Goal: Task Accomplishment & Management: Manage account settings

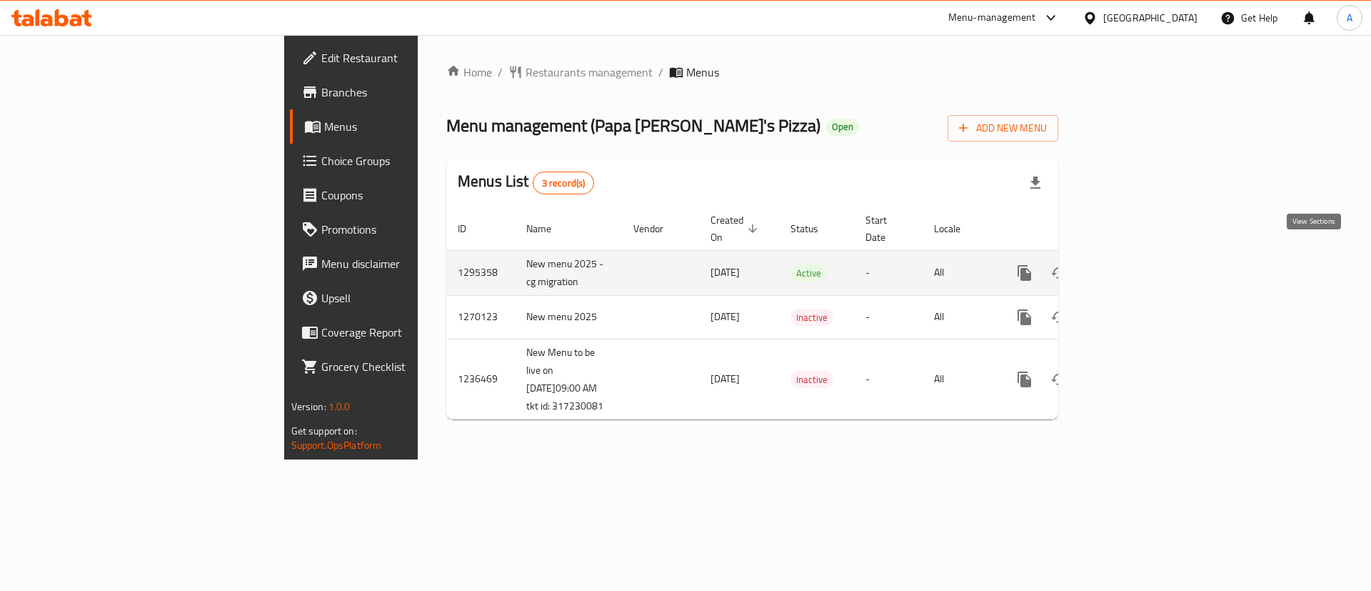
click at [1145, 256] on link "enhanced table" at bounding box center [1128, 273] width 34 height 34
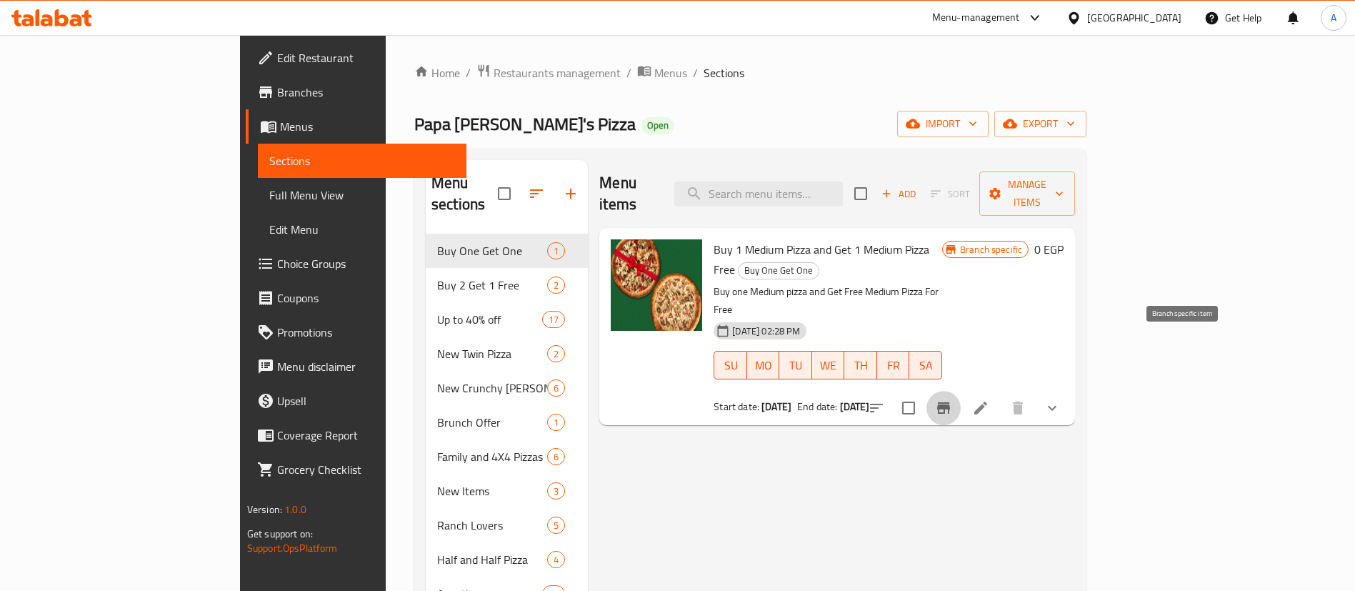
click at [950, 402] on icon "Branch-specific-item" at bounding box center [943, 407] width 13 height 11
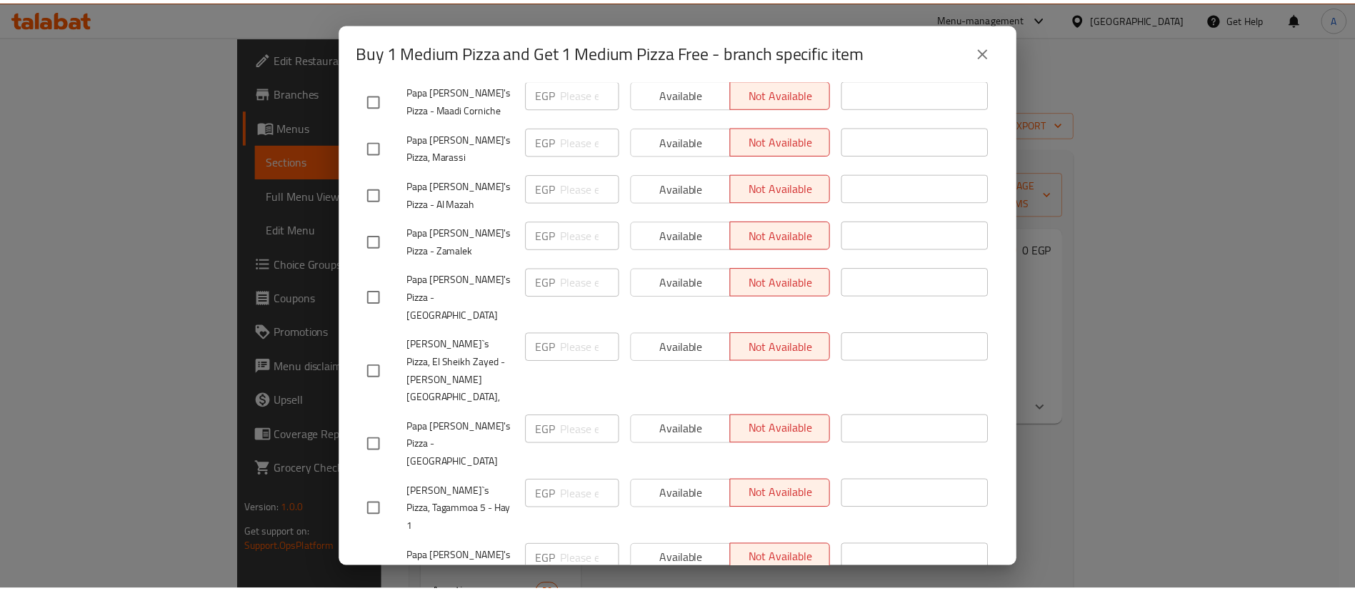
scroll to position [3250, 0]
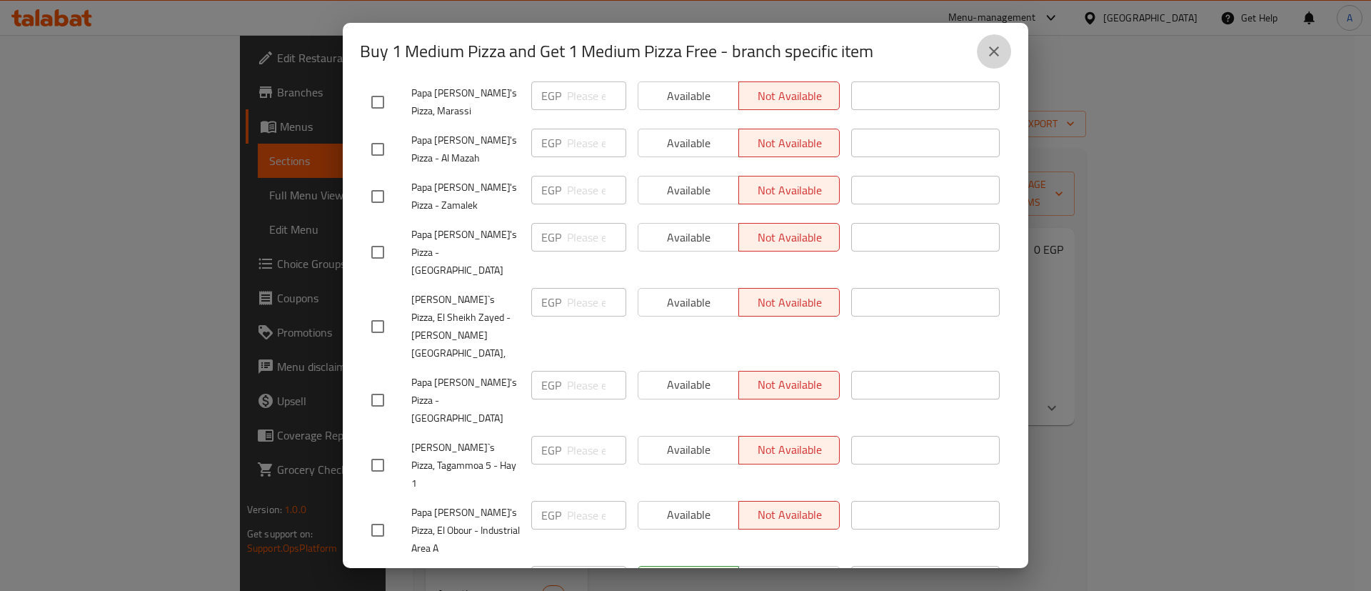
click at [987, 56] on icon "close" at bounding box center [994, 51] width 17 height 17
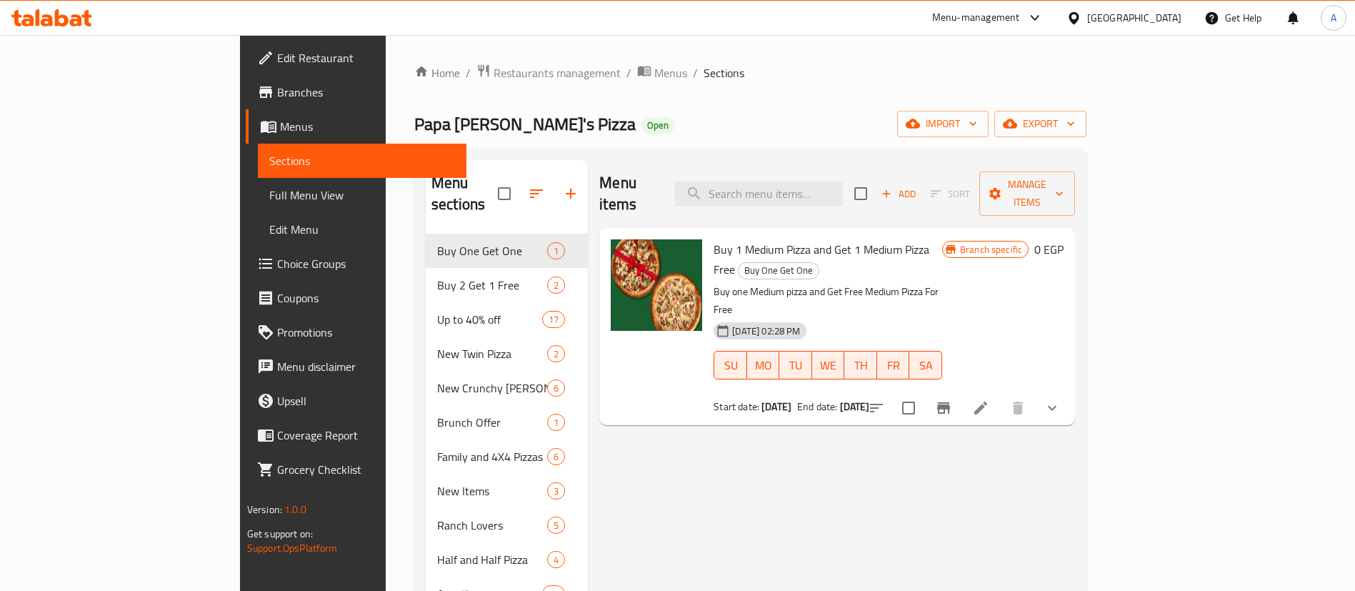
click at [871, 125] on div "Papa [PERSON_NAME]'s Pizza Open import export" at bounding box center [750, 124] width 672 height 26
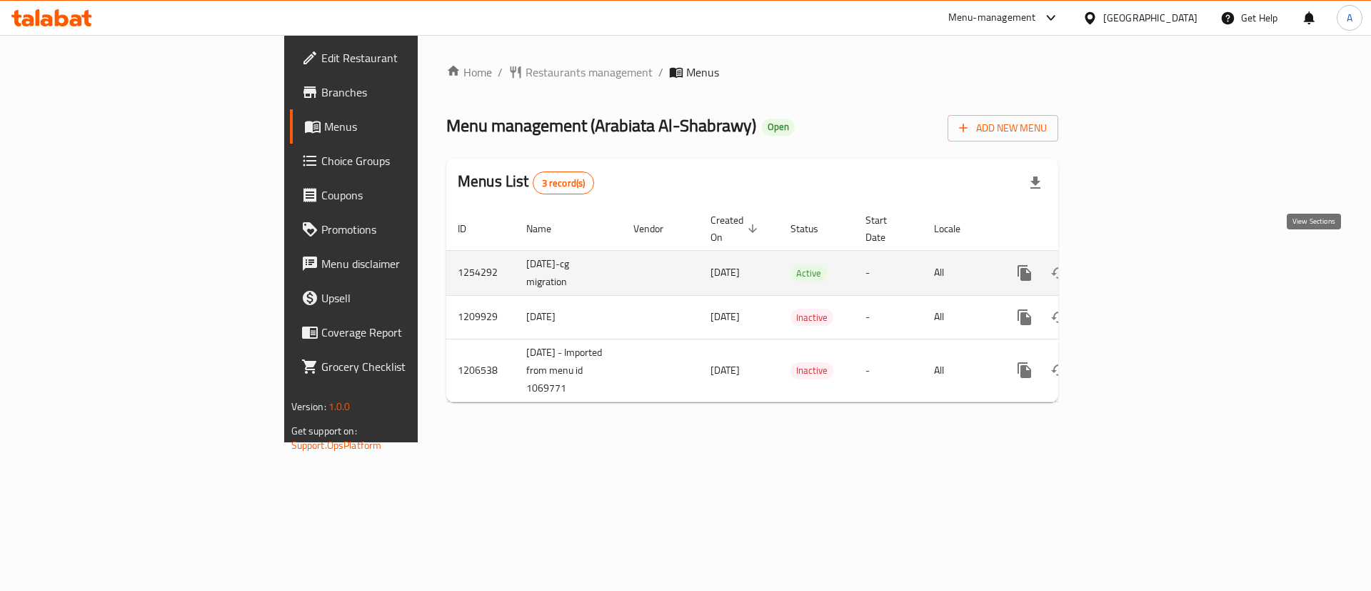
click at [1136, 264] on icon "enhanced table" at bounding box center [1127, 272] width 17 height 17
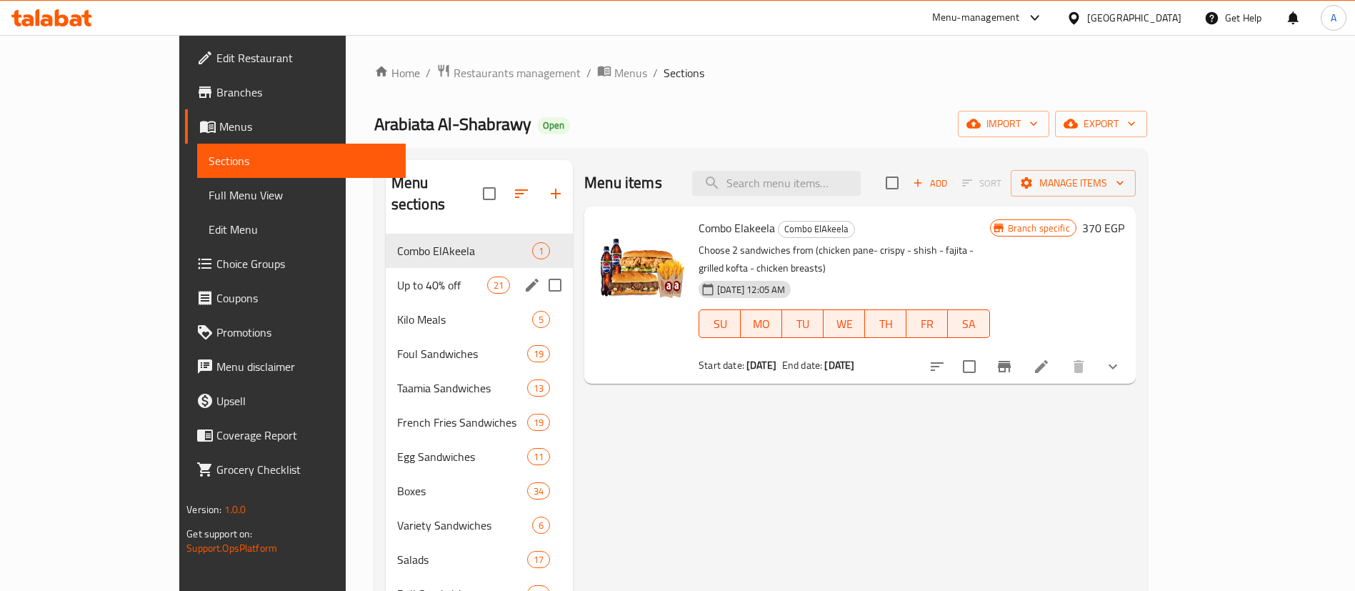
click at [397, 276] on span "Up to 40% off" at bounding box center [442, 284] width 90 height 17
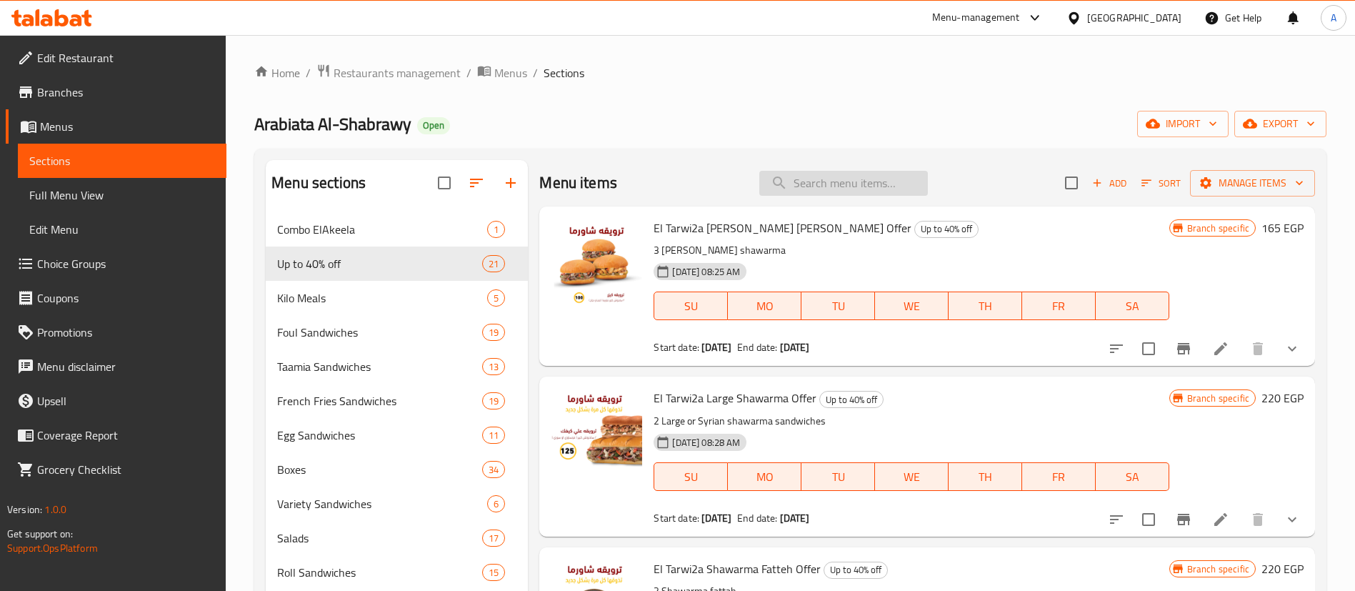
click at [846, 179] on input "search" at bounding box center [843, 183] width 169 height 25
type input "قخغشم"
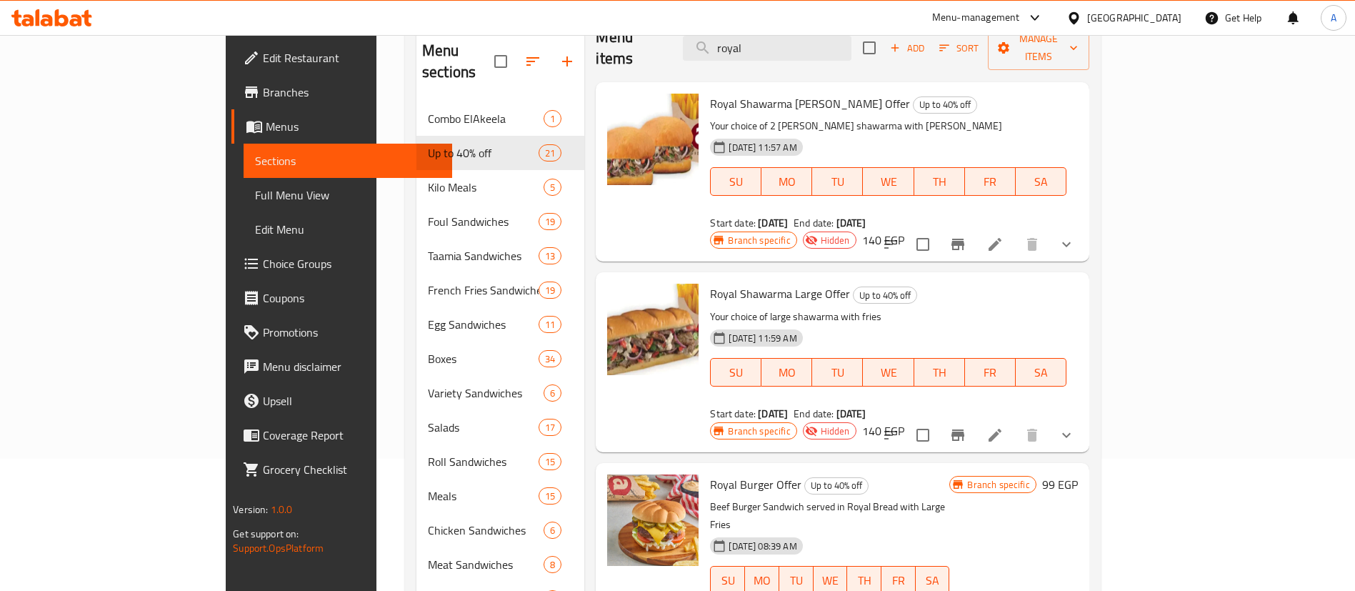
scroll to position [143, 0]
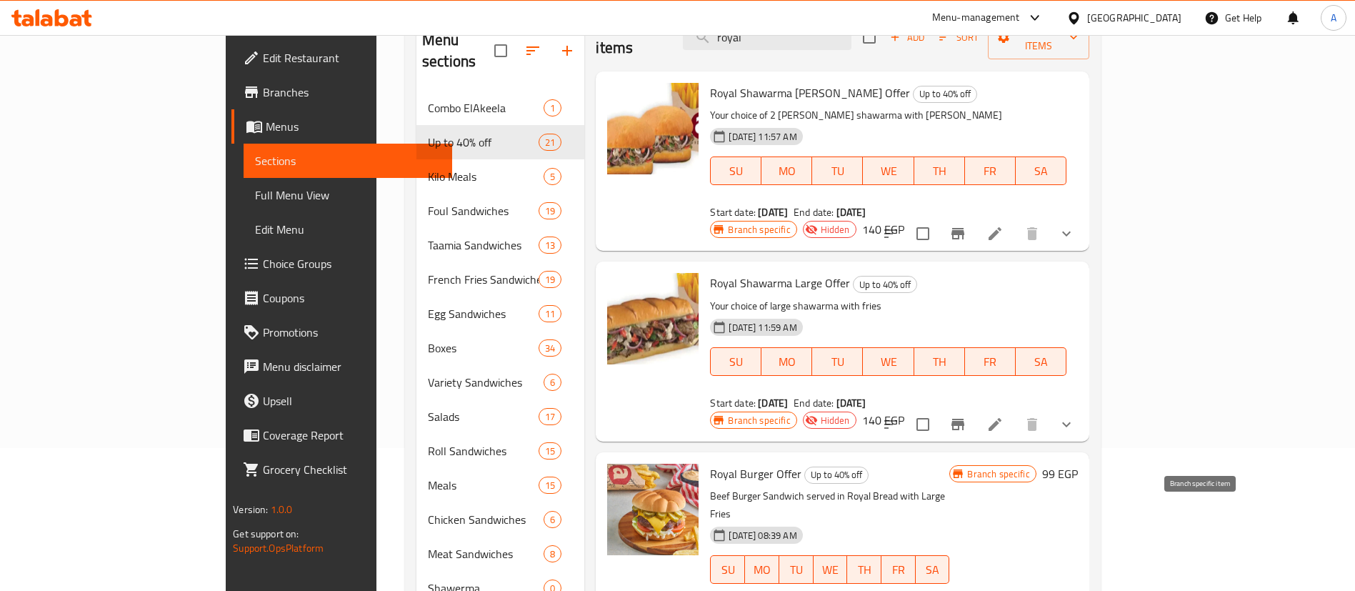
type input "royal"
click at [1001, 589] on icon "Branch-specific-item" at bounding box center [991, 597] width 17 height 17
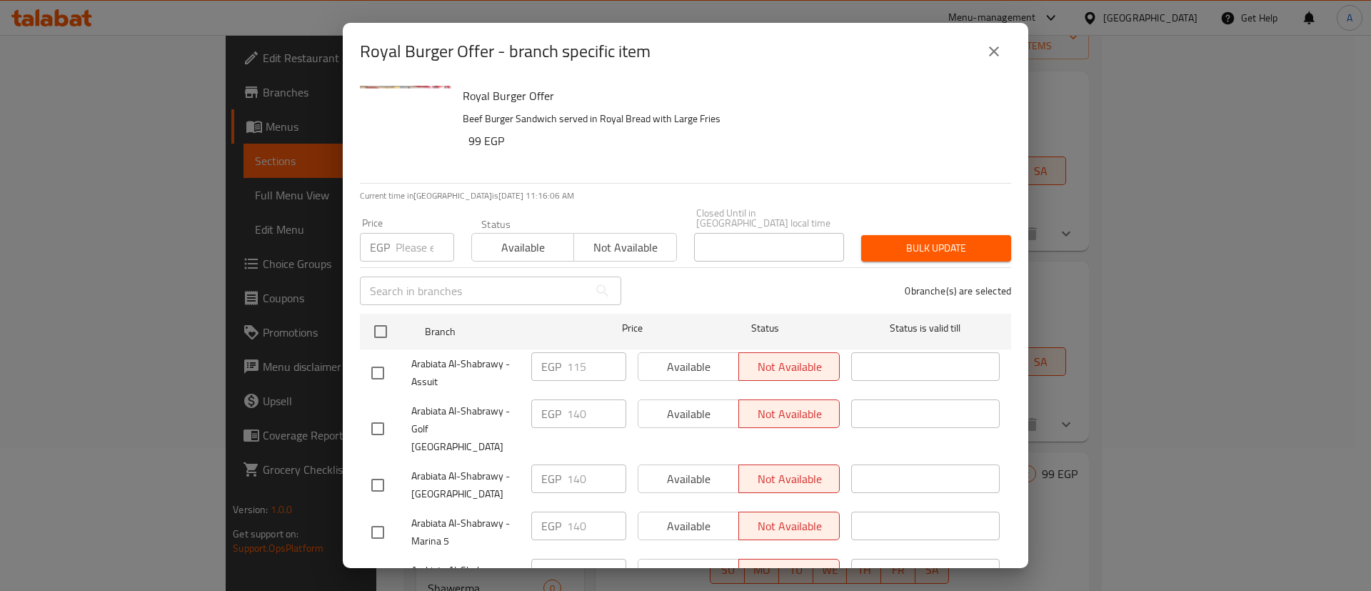
click at [608, 245] on span "Not available" at bounding box center [625, 247] width 91 height 21
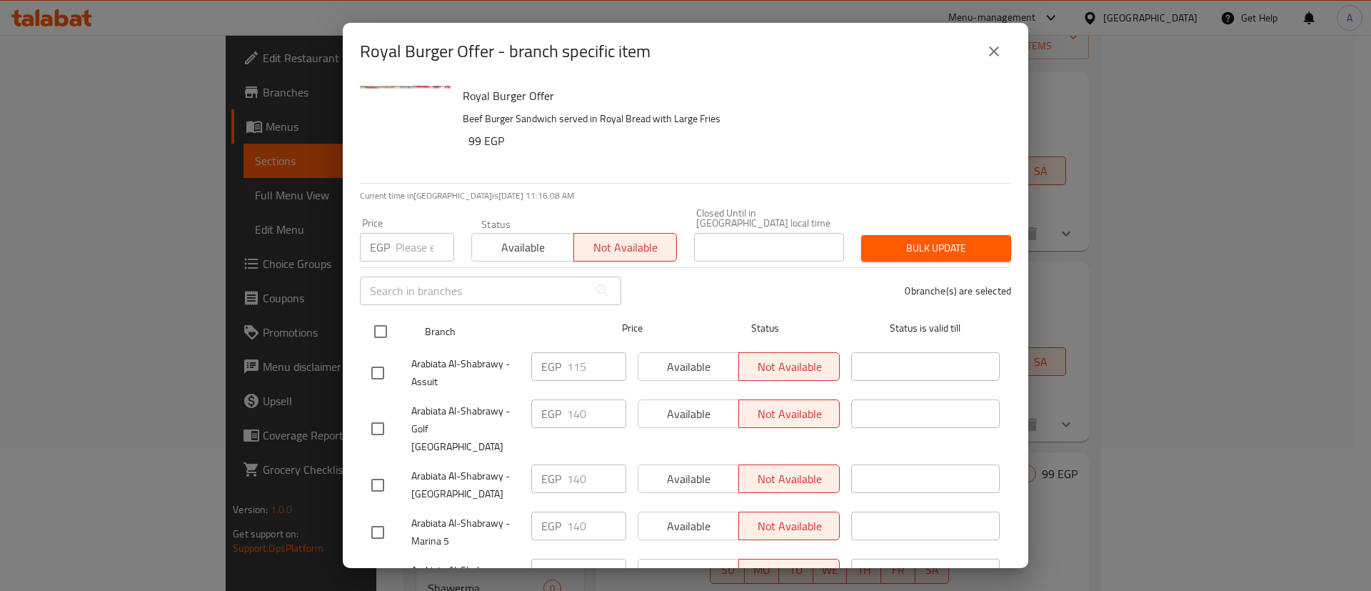
click at [386, 319] on input "checkbox" at bounding box center [381, 331] width 30 height 30
checkbox input "true"
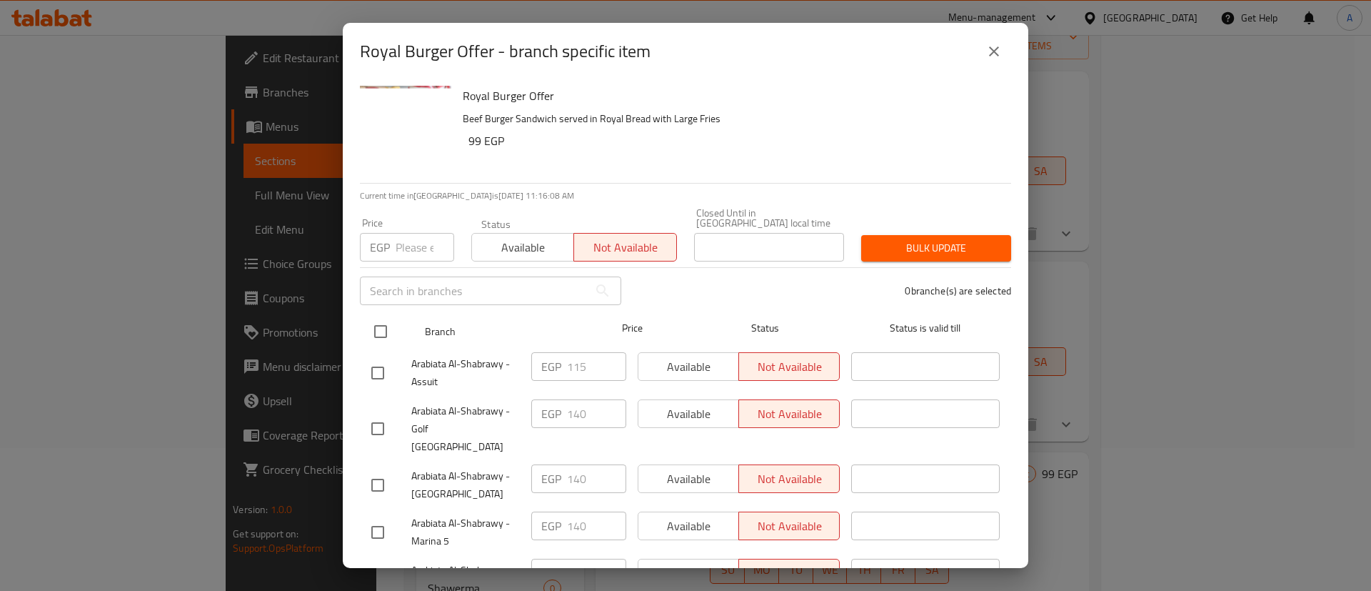
checkbox input "true"
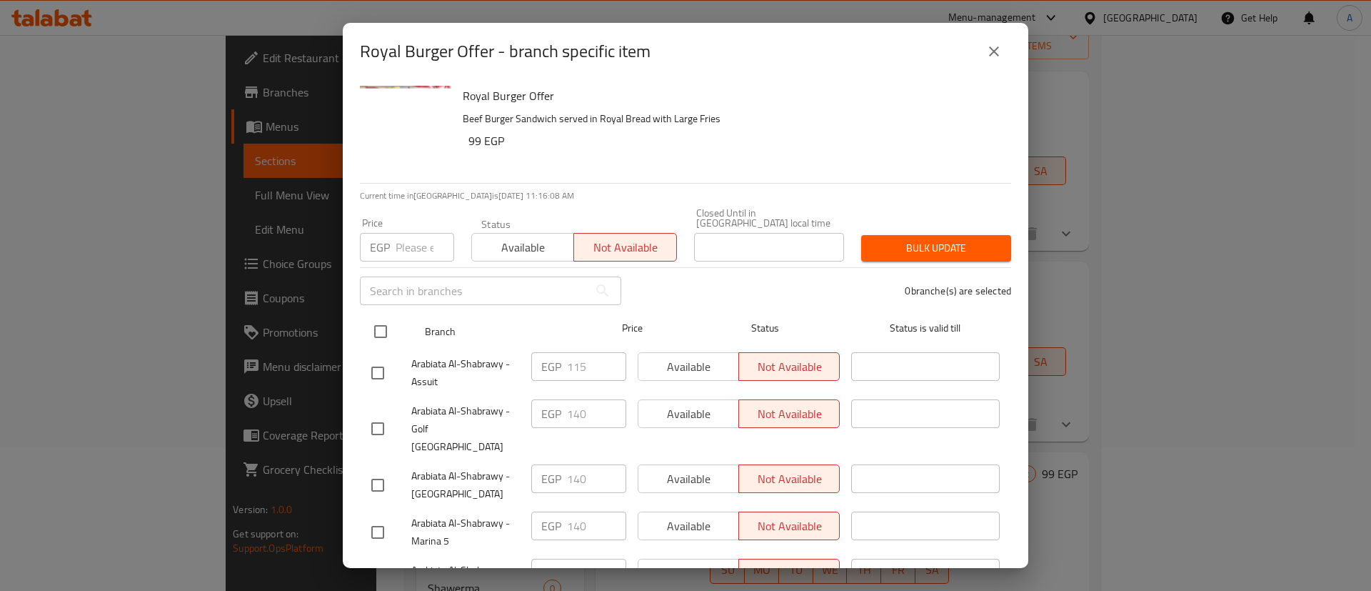
checkbox input "true"
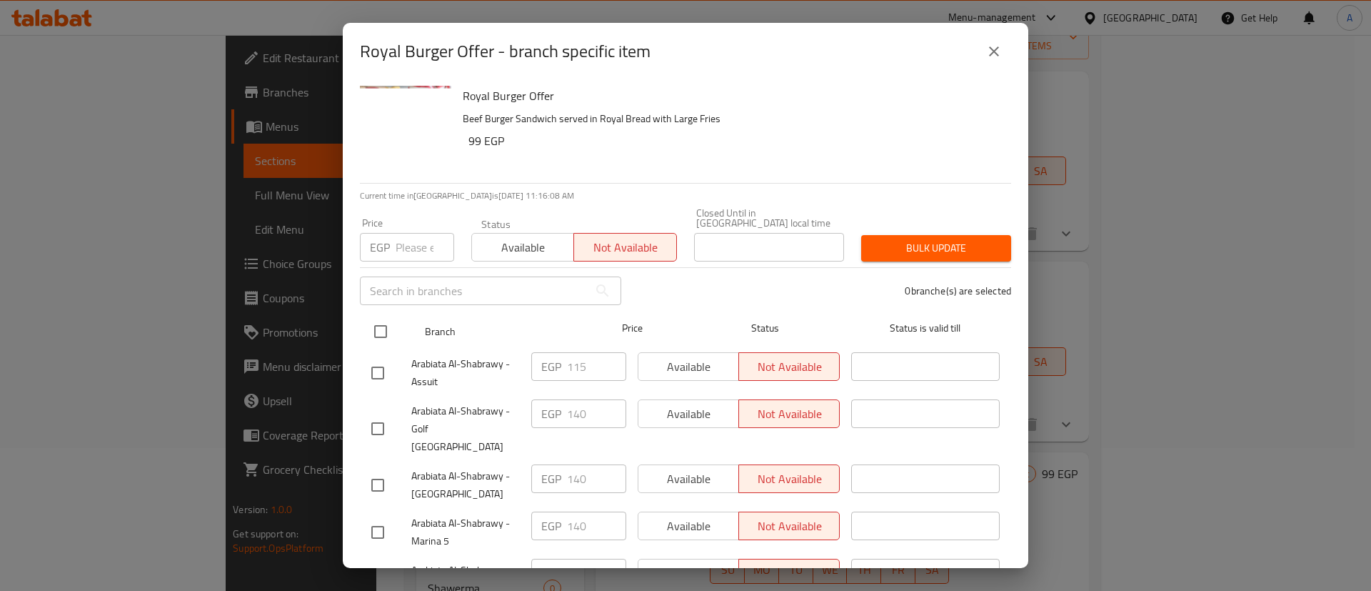
checkbox input "true"
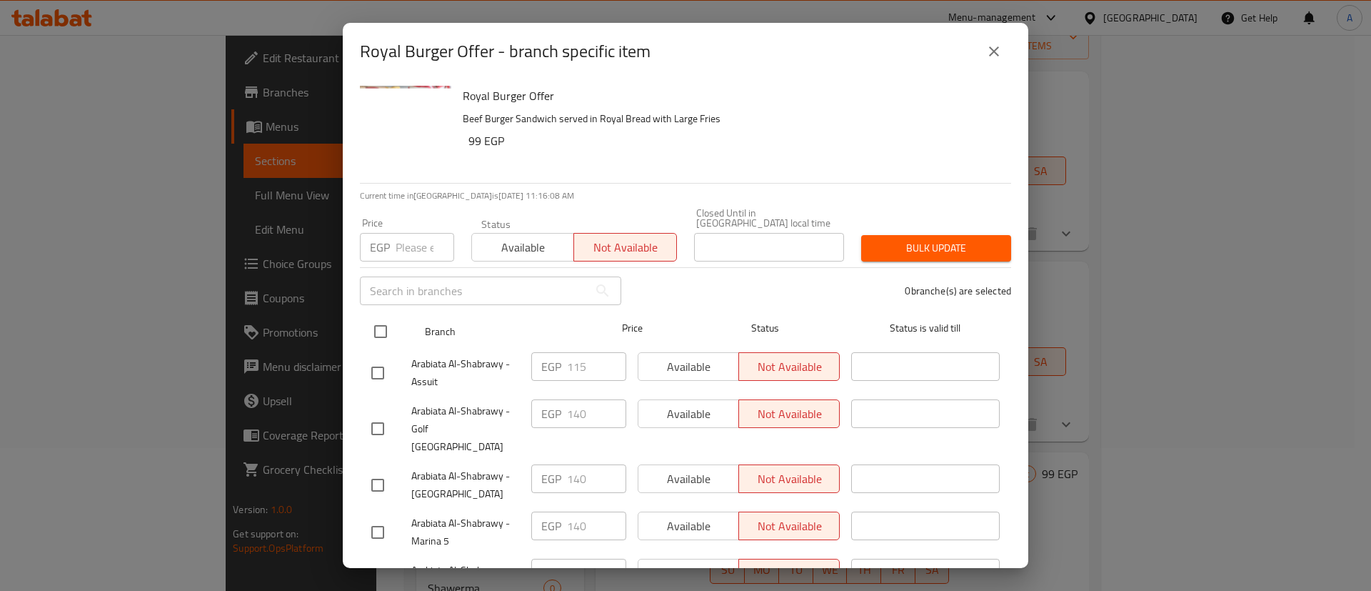
checkbox input "true"
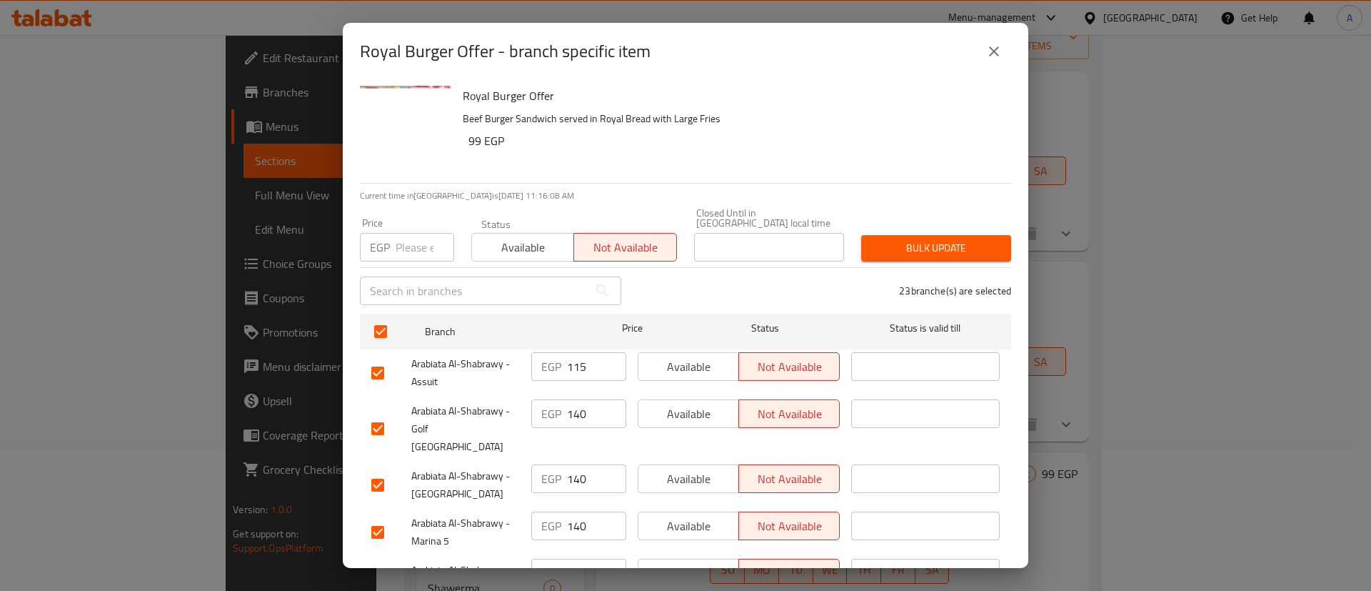
drag, startPoint x: 912, startPoint y: 211, endPoint x: 920, endPoint y: 239, distance: 28.3
click at [913, 211] on div "Price EGP Price Status Available Not available Closed Until in Egypt local time…" at bounding box center [685, 234] width 669 height 71
click at [920, 239] on span "Bulk update" at bounding box center [936, 248] width 127 height 18
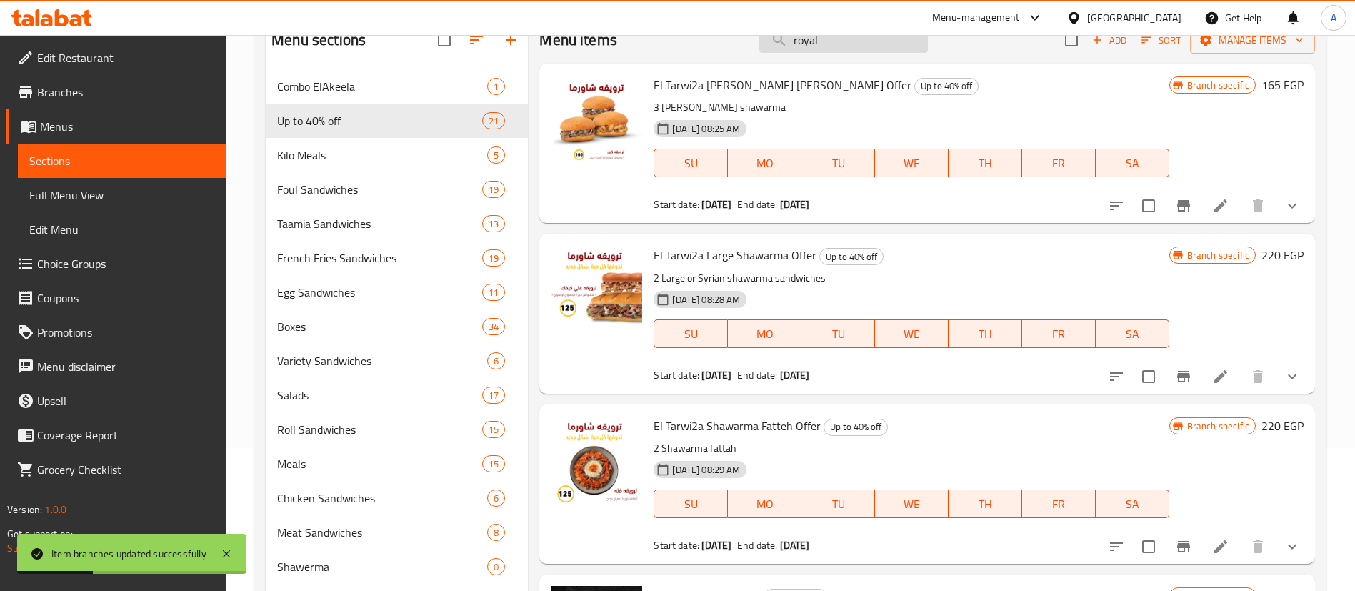
scroll to position [0, 0]
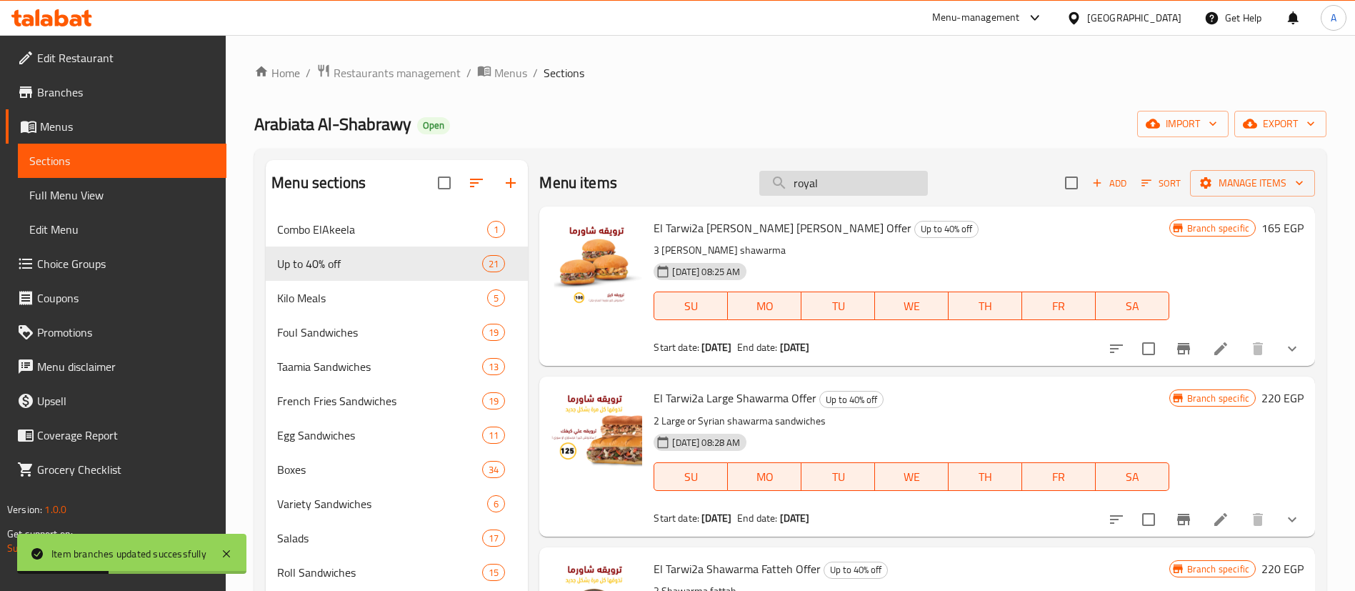
click at [839, 172] on input "royal" at bounding box center [843, 183] width 169 height 25
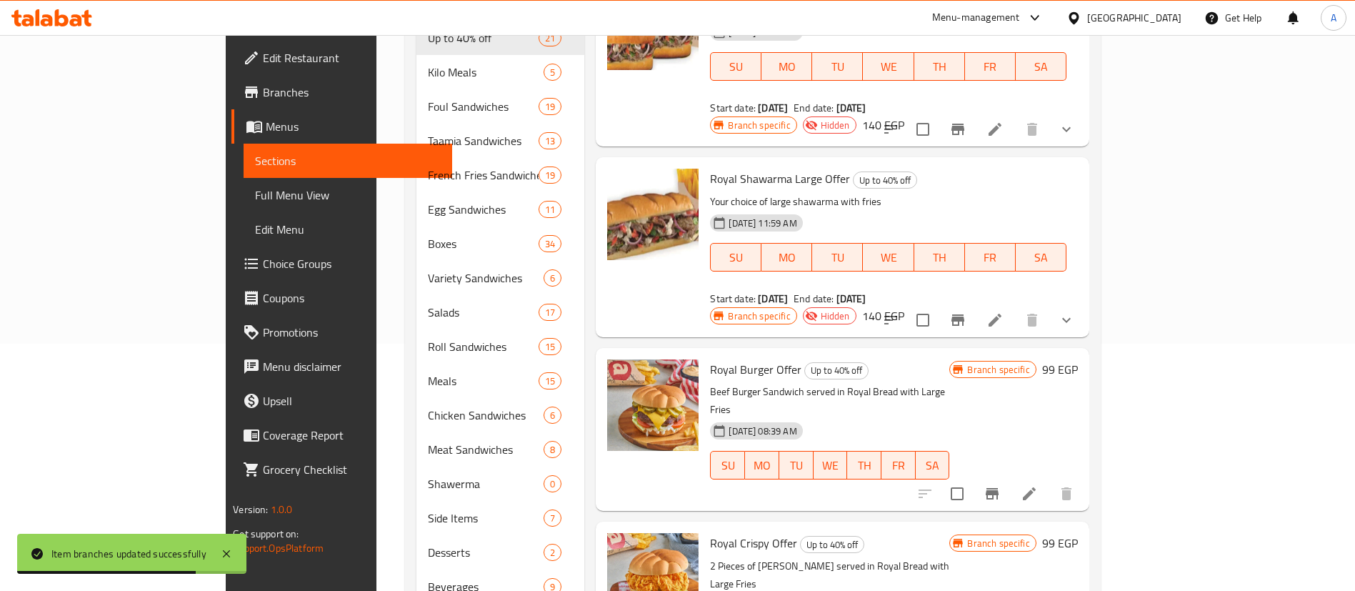
scroll to position [284, 0]
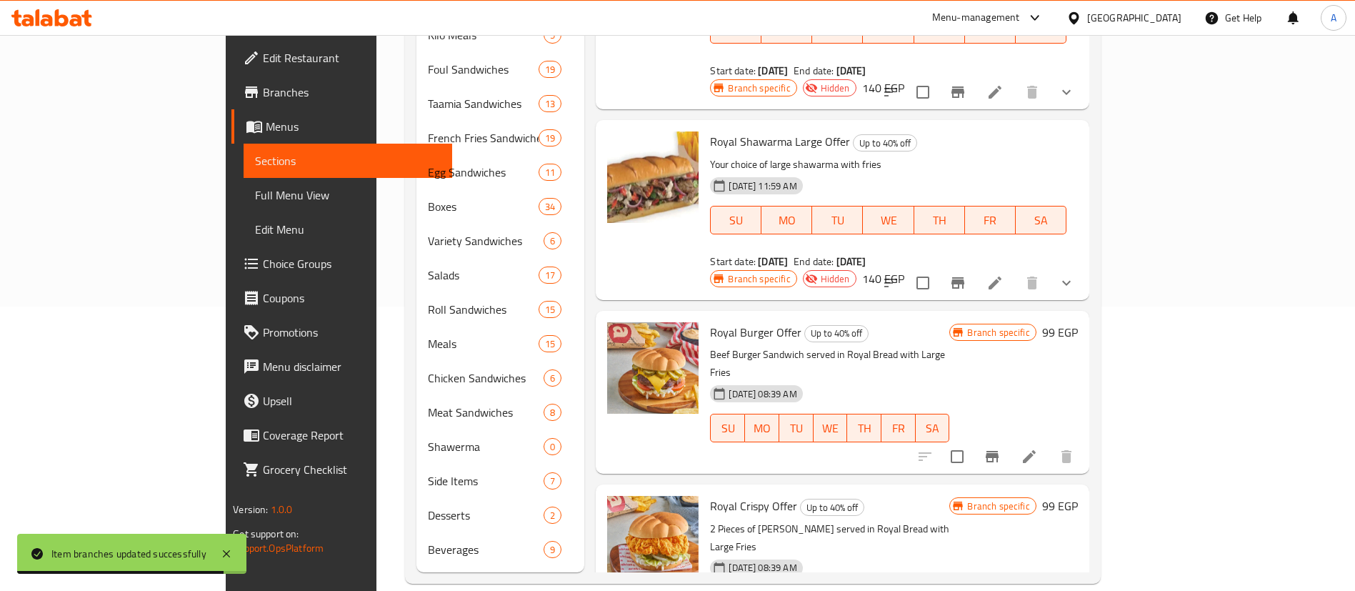
type input "royal"
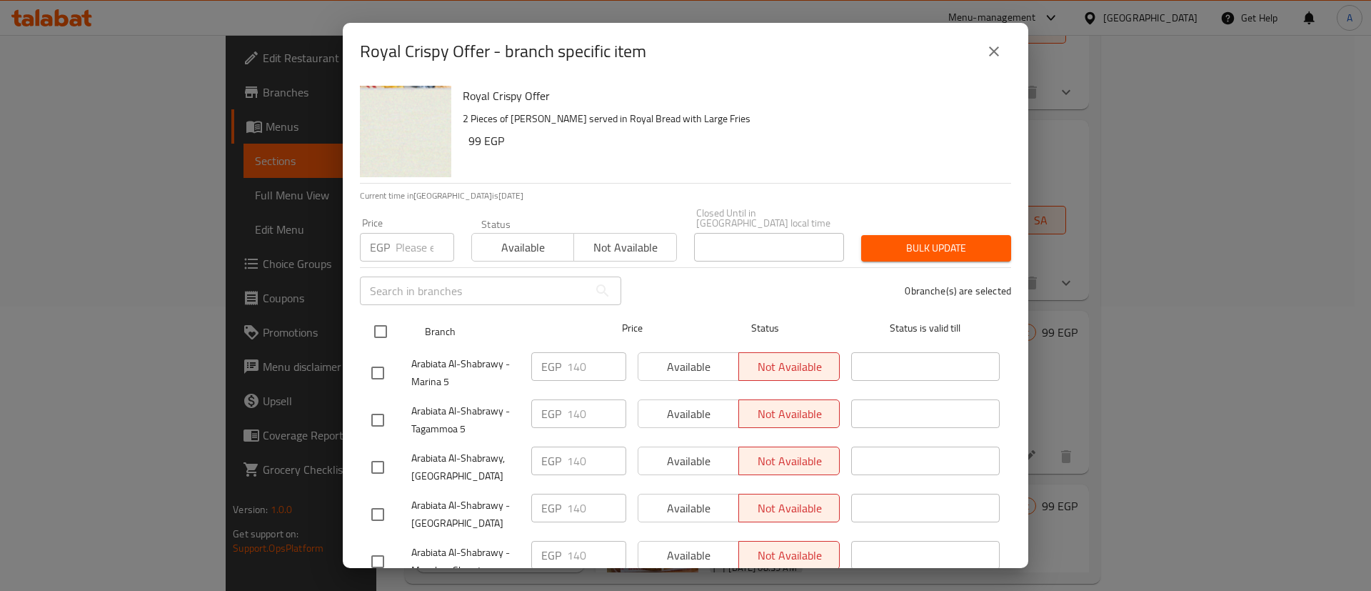
drag, startPoint x: 375, startPoint y: 321, endPoint x: 424, endPoint y: 309, distance: 50.8
click at [377, 321] on input "checkbox" at bounding box center [381, 331] width 30 height 30
checkbox input "true"
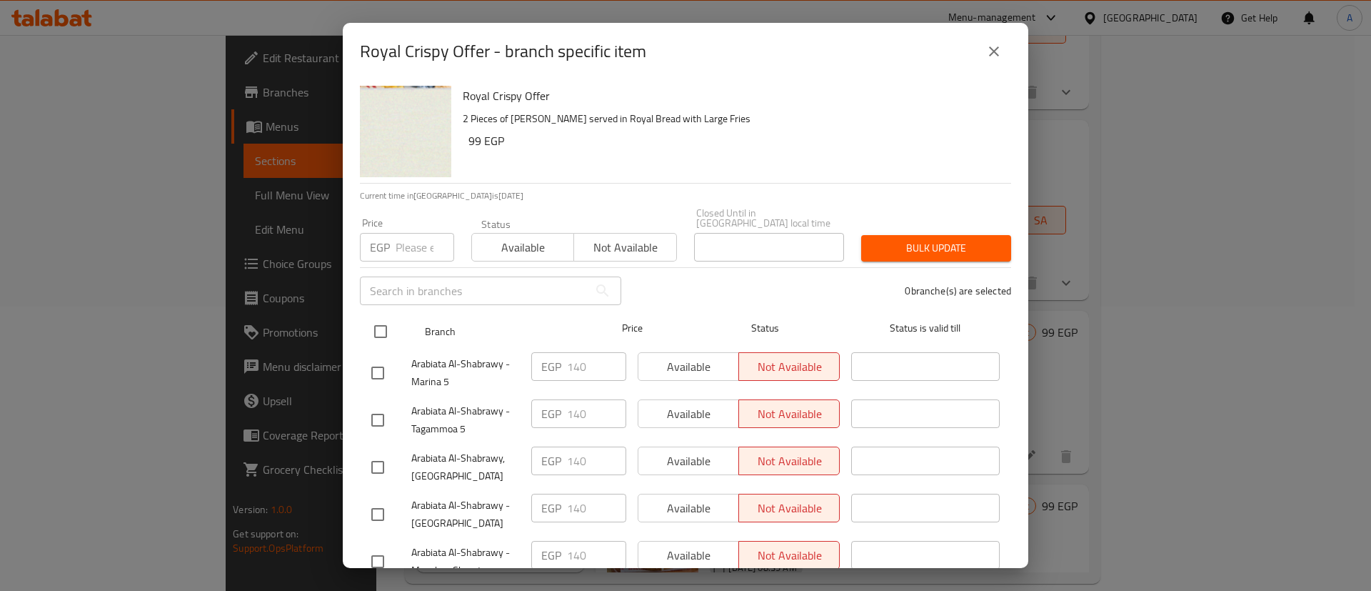
checkbox input "true"
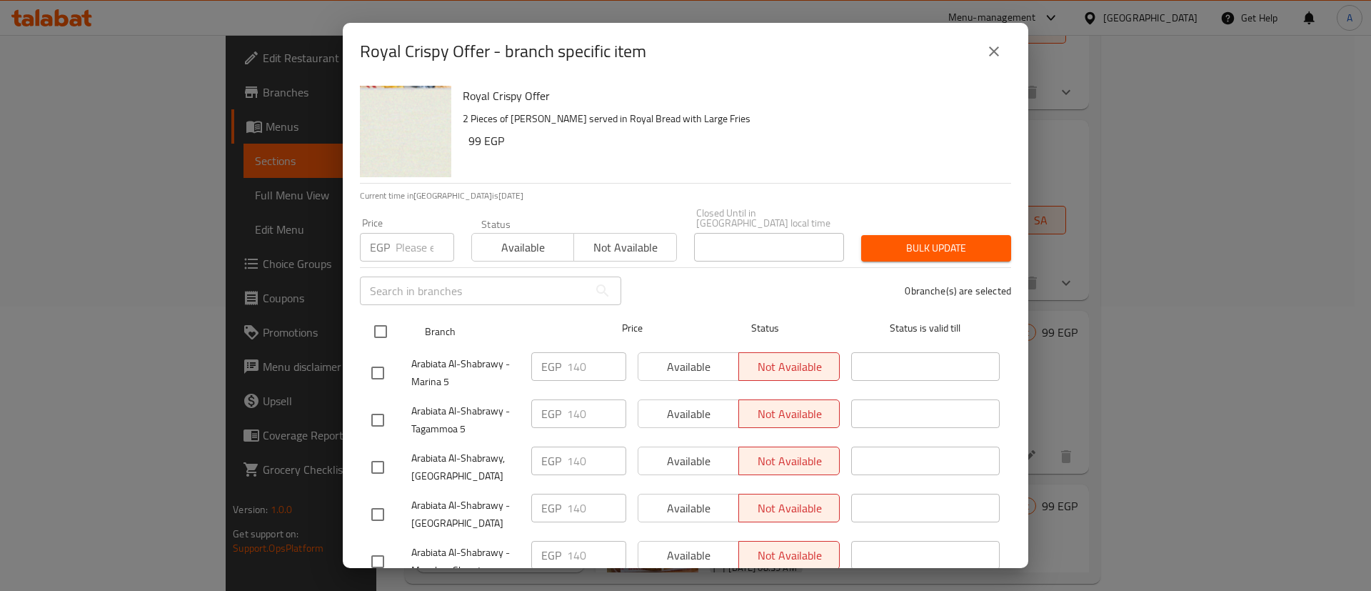
checkbox input "true"
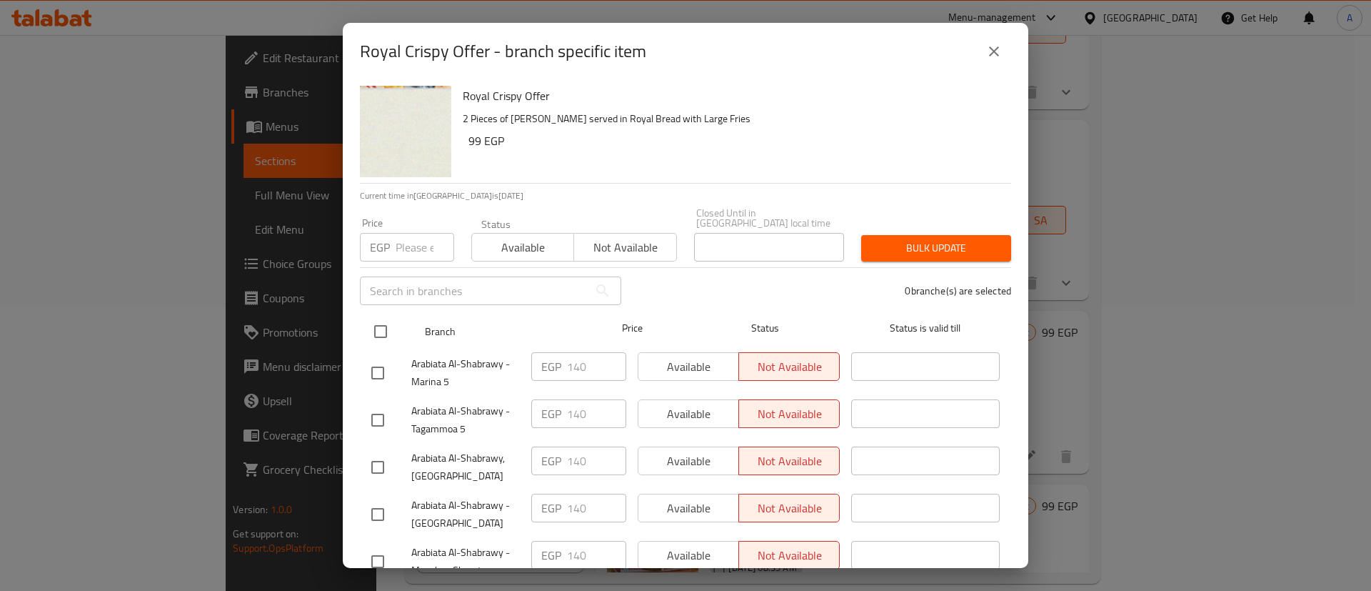
checkbox input "true"
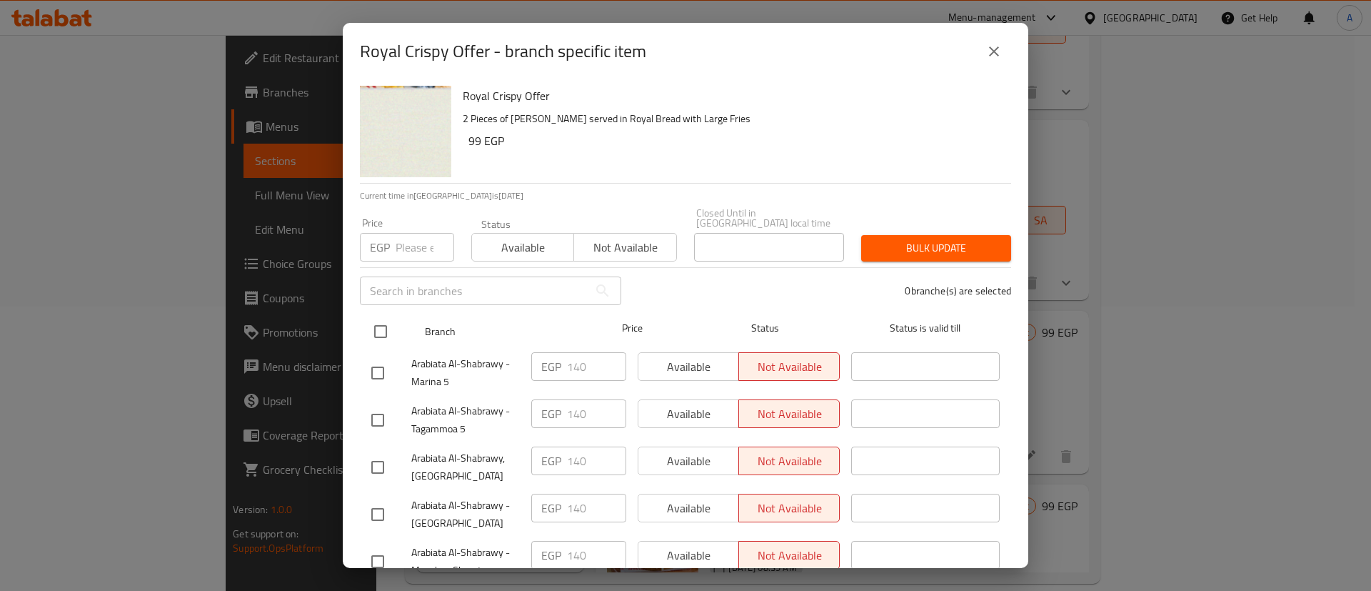
checkbox input "true"
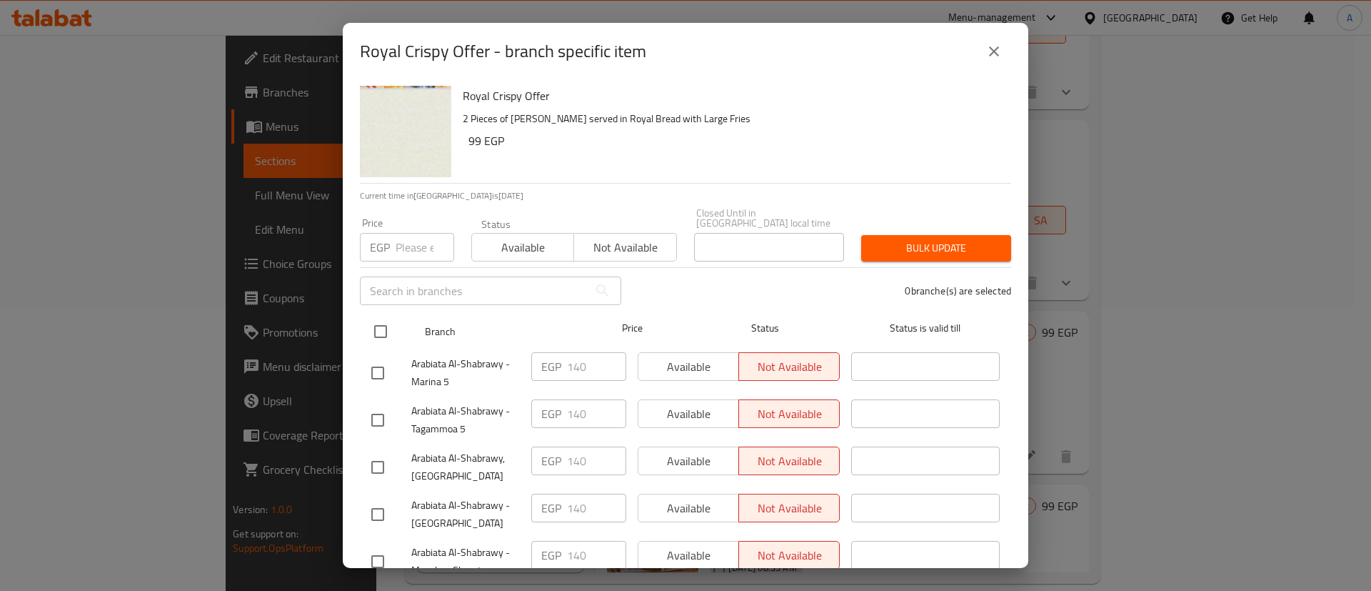
checkbox input "true"
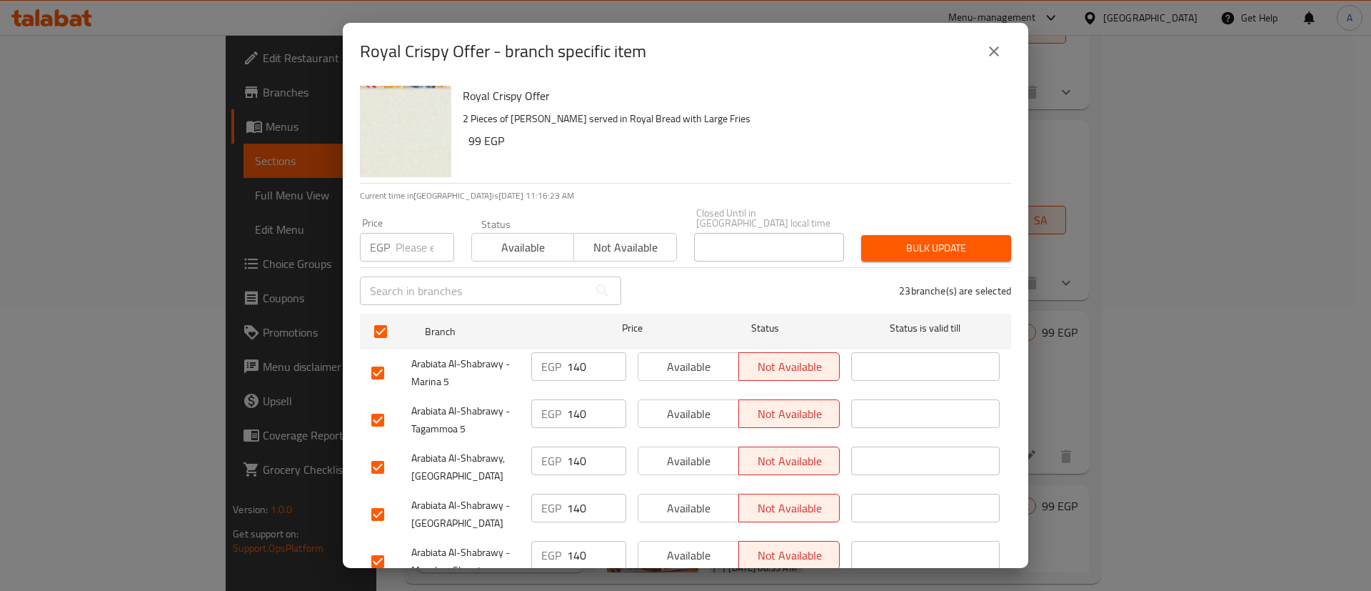
click at [601, 233] on button "Not available" at bounding box center [625, 247] width 103 height 29
click at [909, 265] on div "23 branche(s) are selected" at bounding box center [825, 290] width 390 height 51
click at [930, 235] on button "Bulk update" at bounding box center [936, 248] width 150 height 26
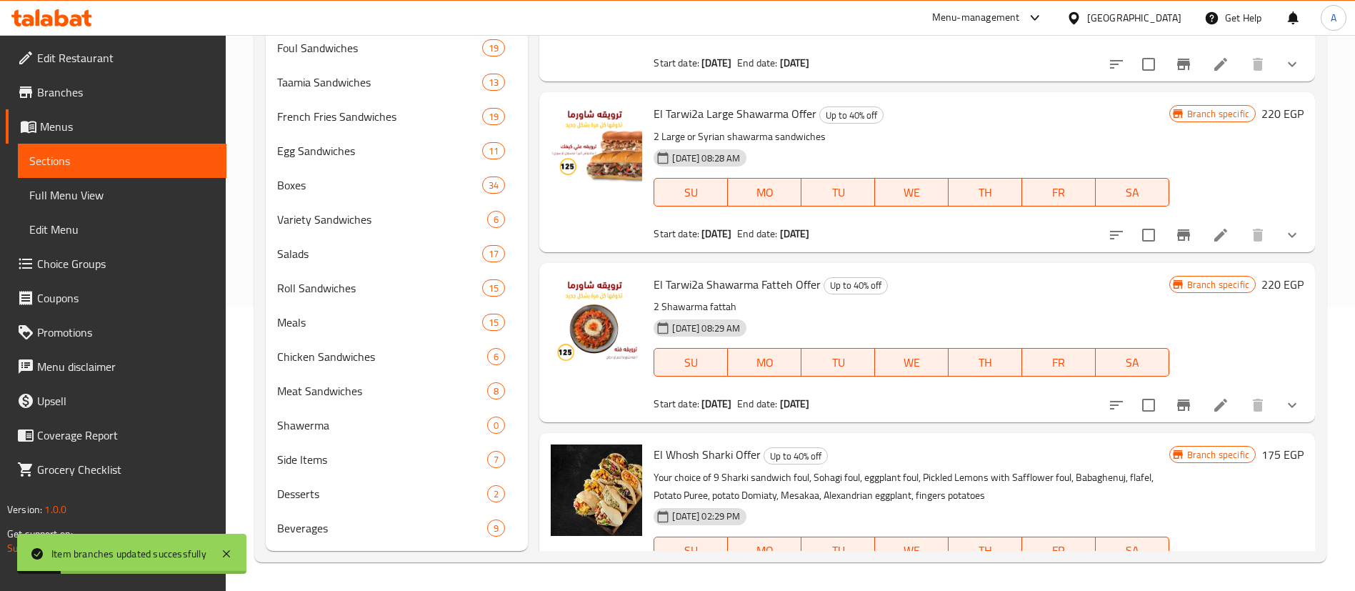
scroll to position [0, 0]
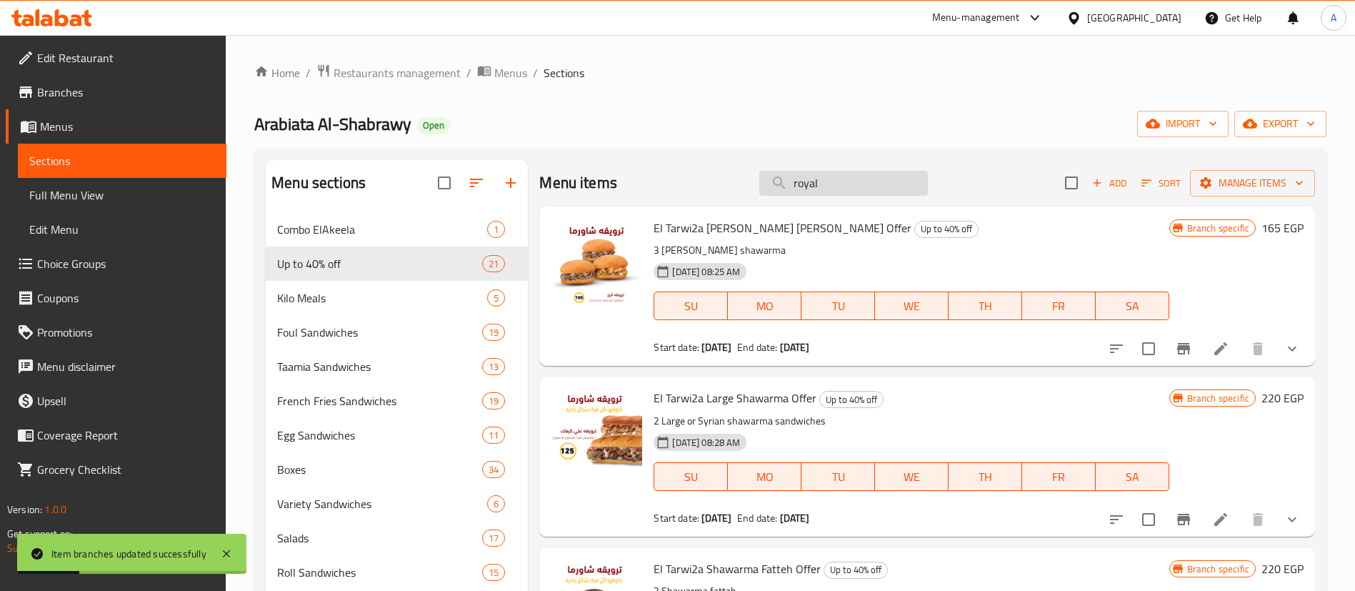
click at [859, 187] on input "royal" at bounding box center [843, 183] width 169 height 25
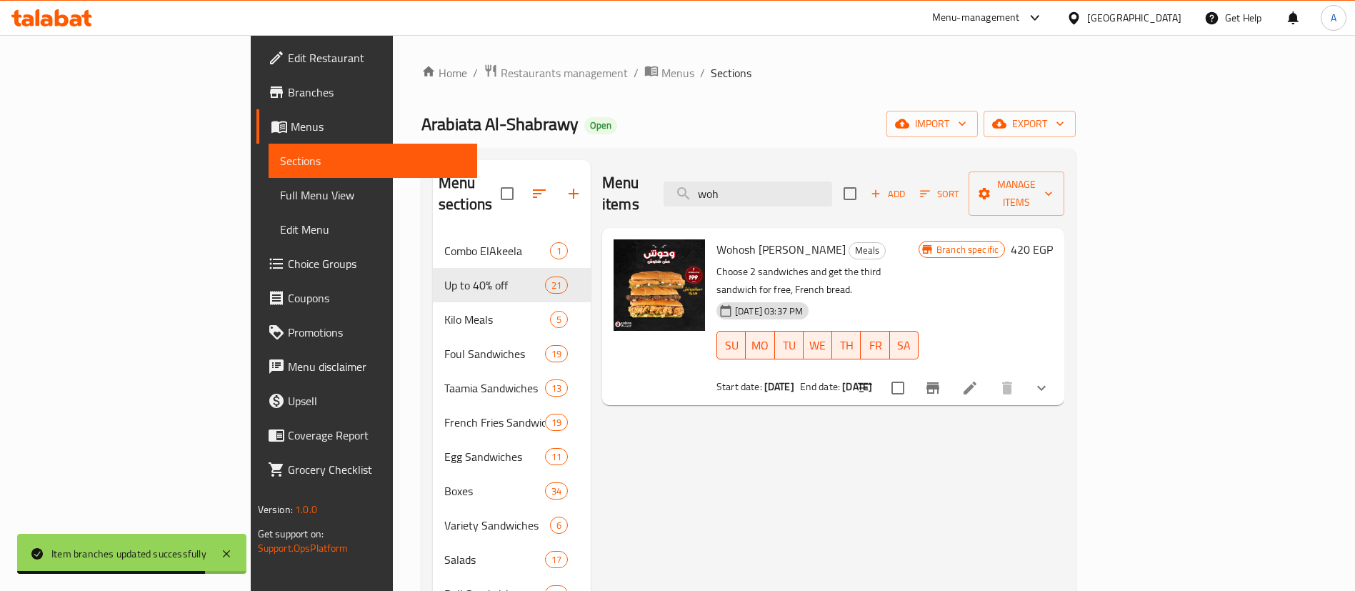
type input "wo"
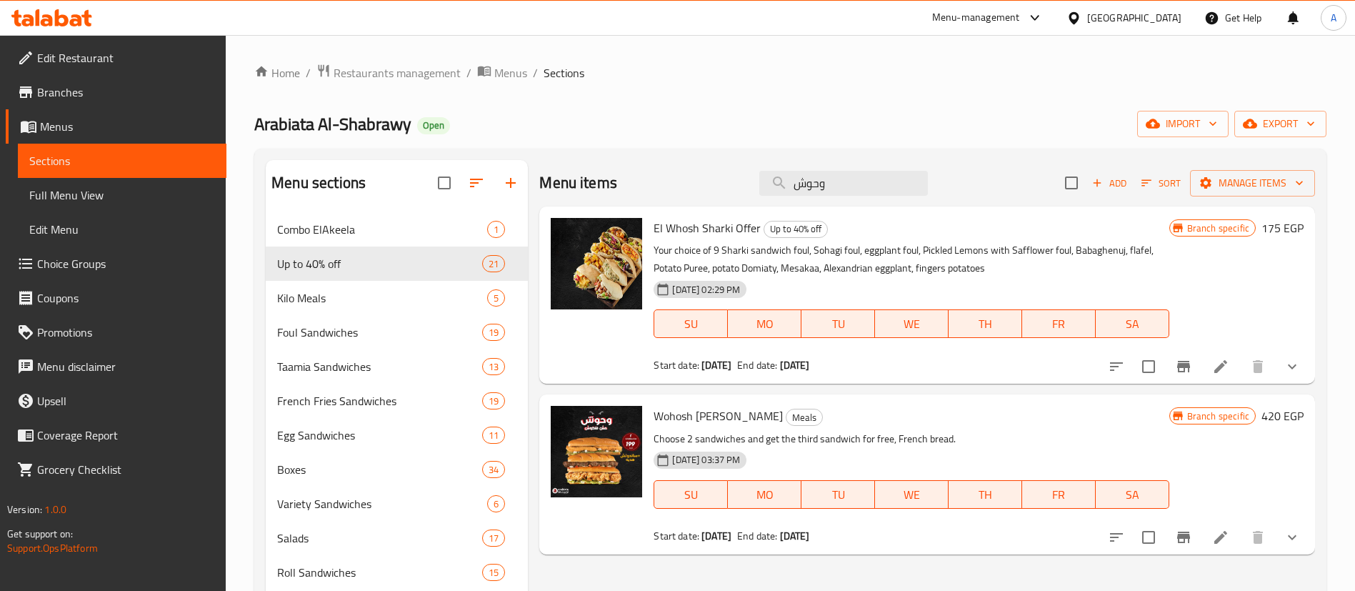
type input "وحوش"
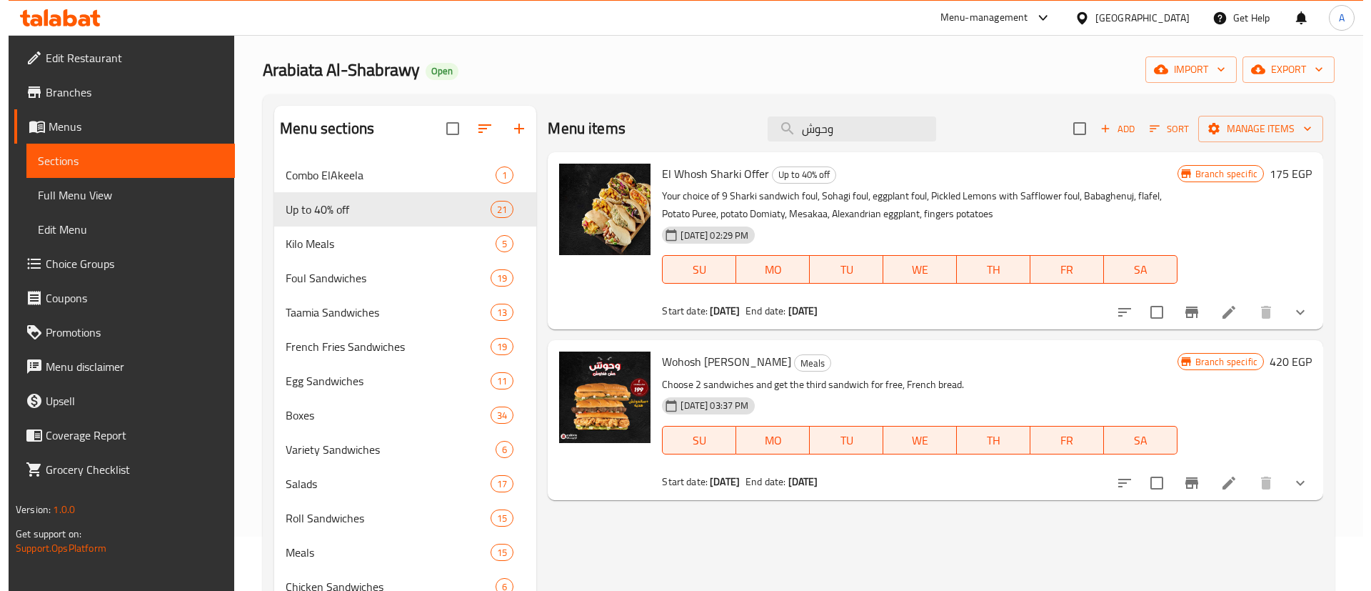
scroll to position [143, 0]
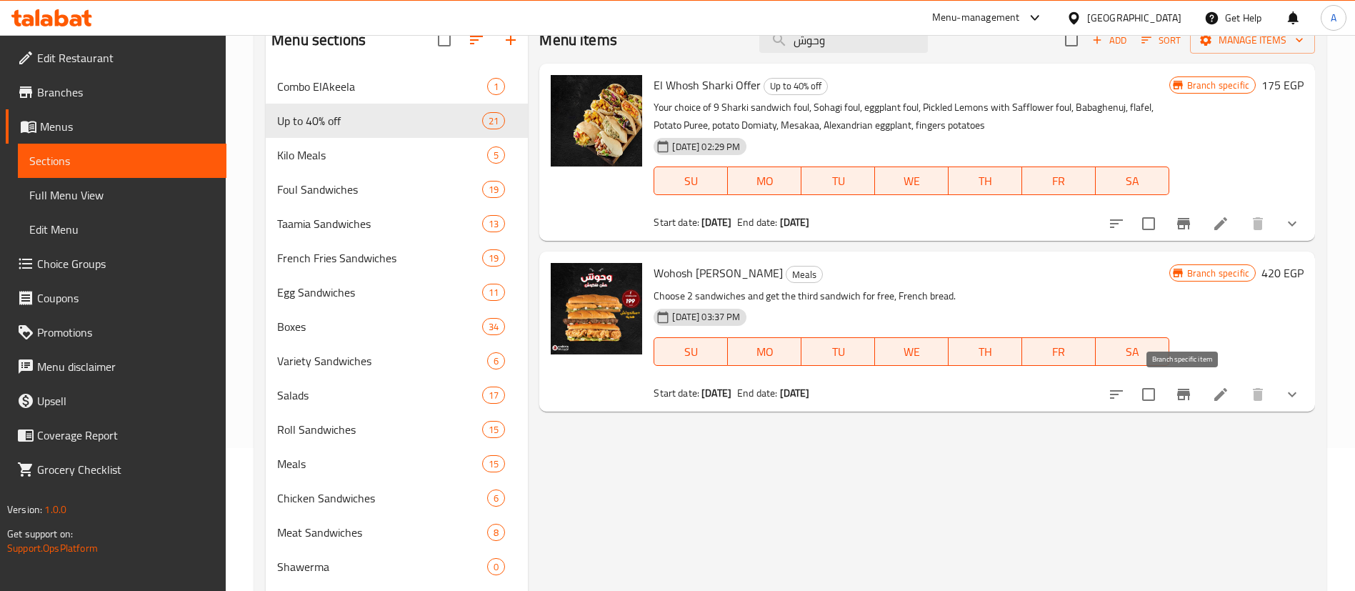
click at [1176, 399] on icon "Branch-specific-item" at bounding box center [1183, 394] width 17 height 17
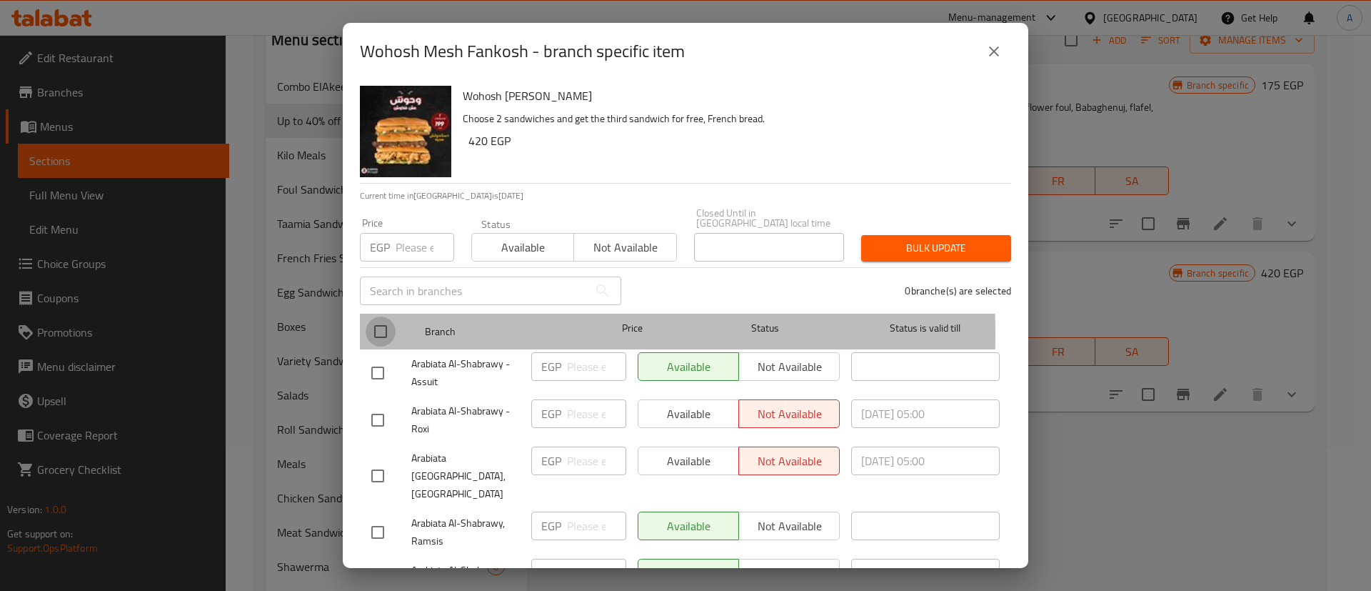
click at [381, 324] on input "checkbox" at bounding box center [381, 331] width 30 height 30
checkbox input "true"
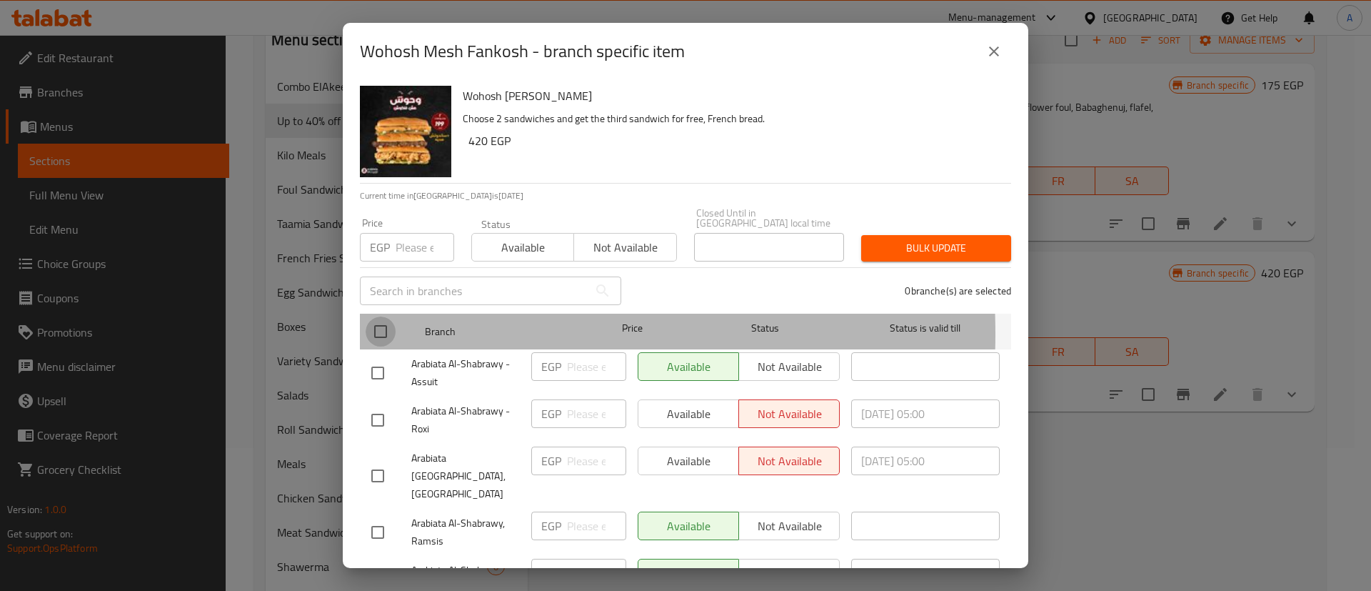
checkbox input "true"
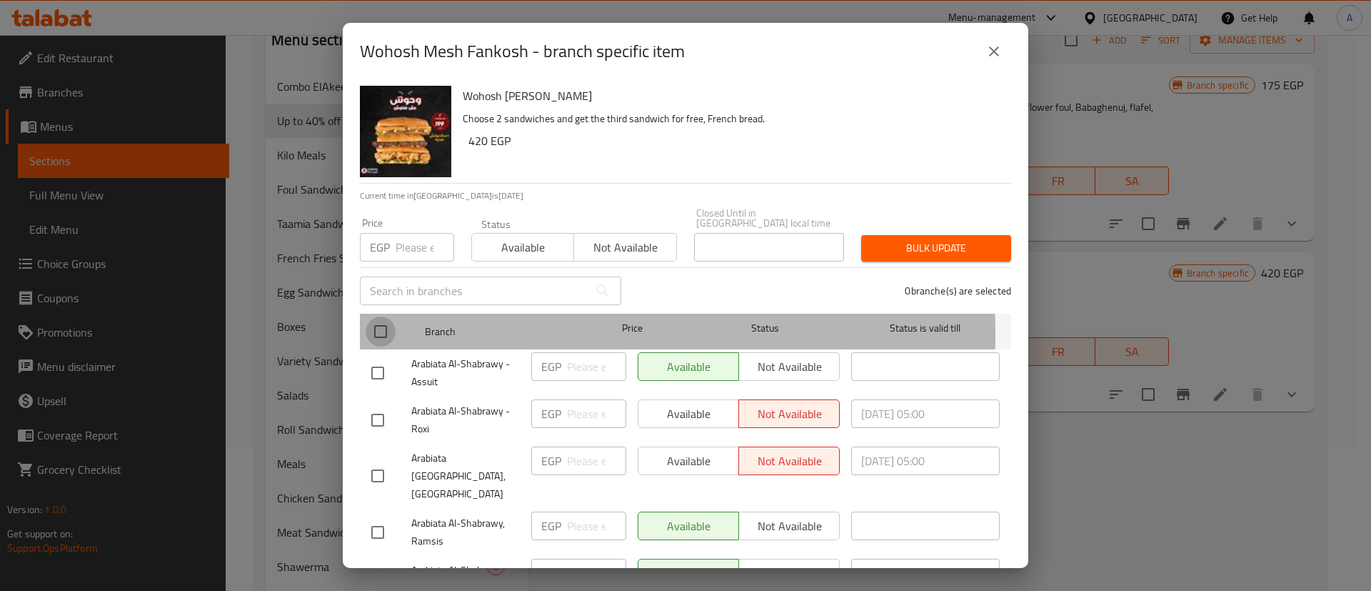
checkbox input "true"
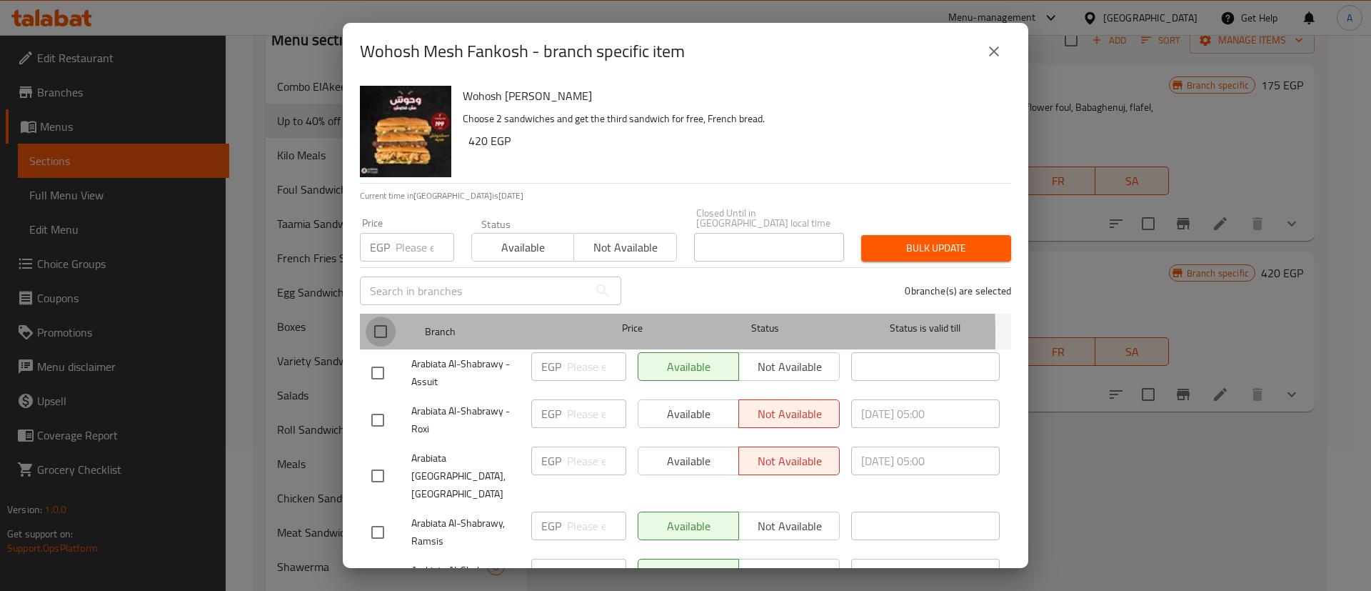
checkbox input "true"
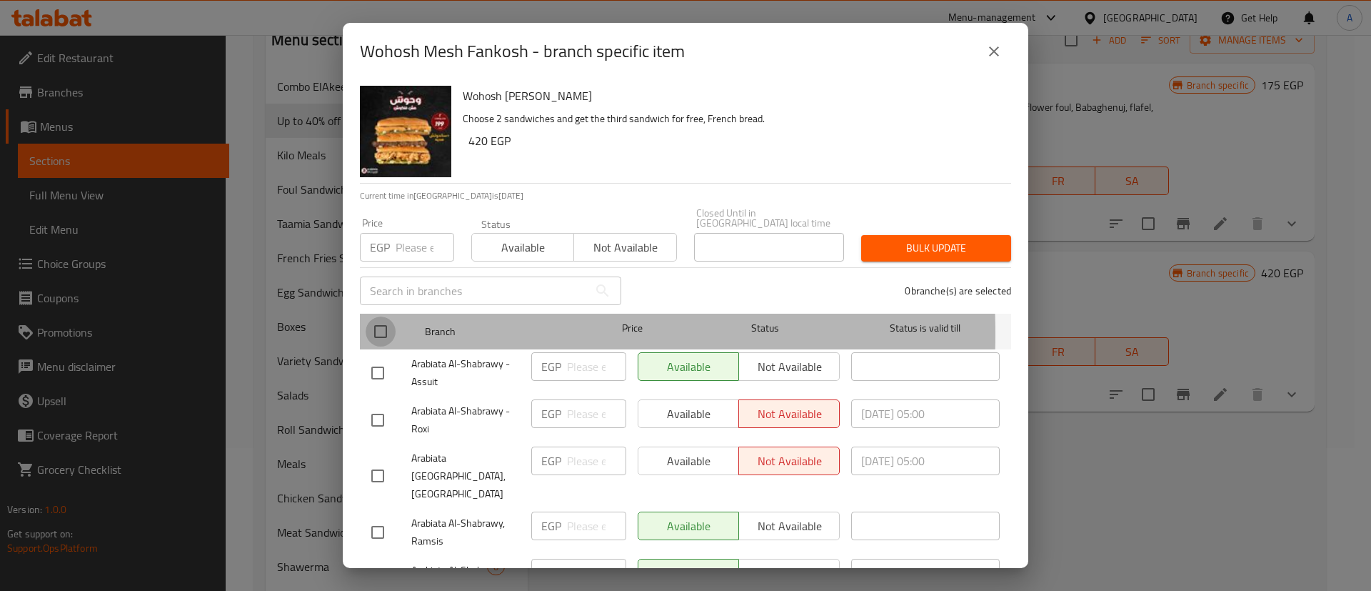
checkbox input "true"
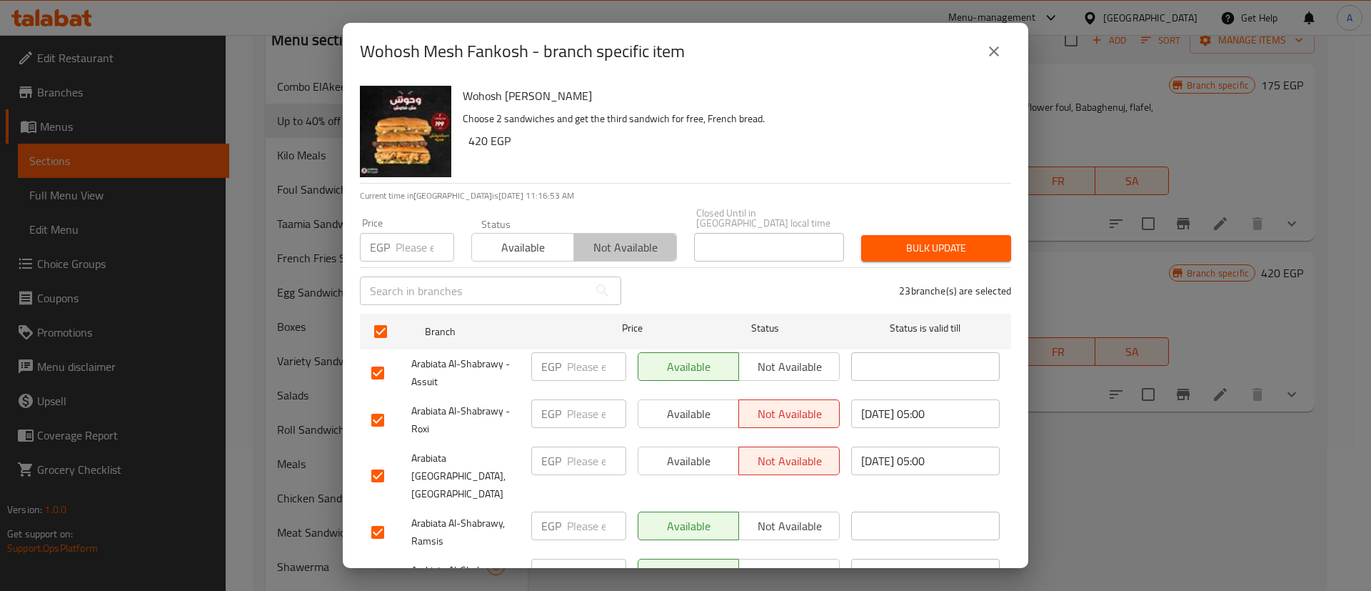
click at [646, 233] on button "Not available" at bounding box center [625, 247] width 103 height 29
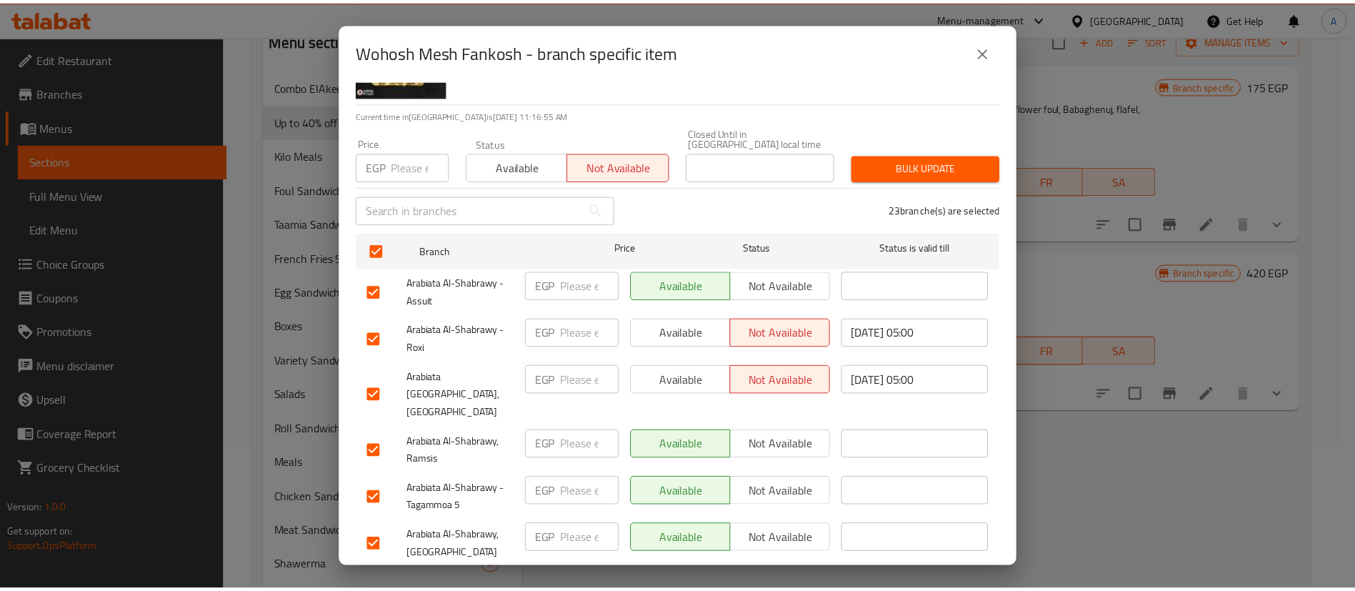
scroll to position [71, 0]
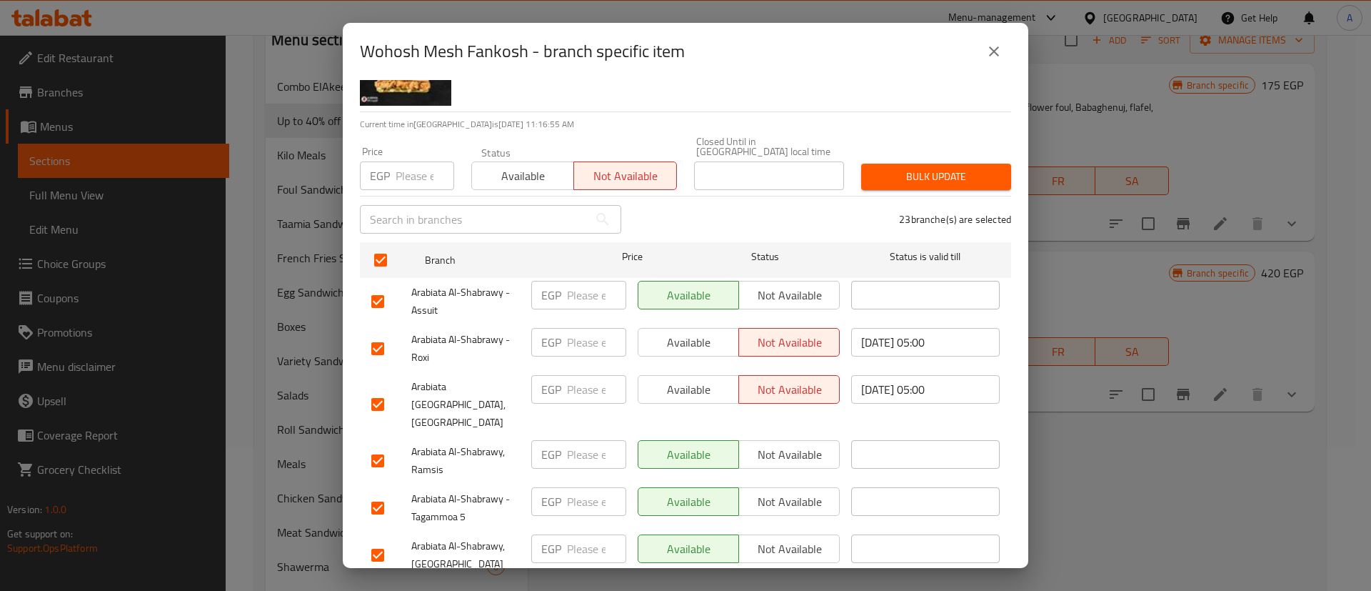
type button "1"
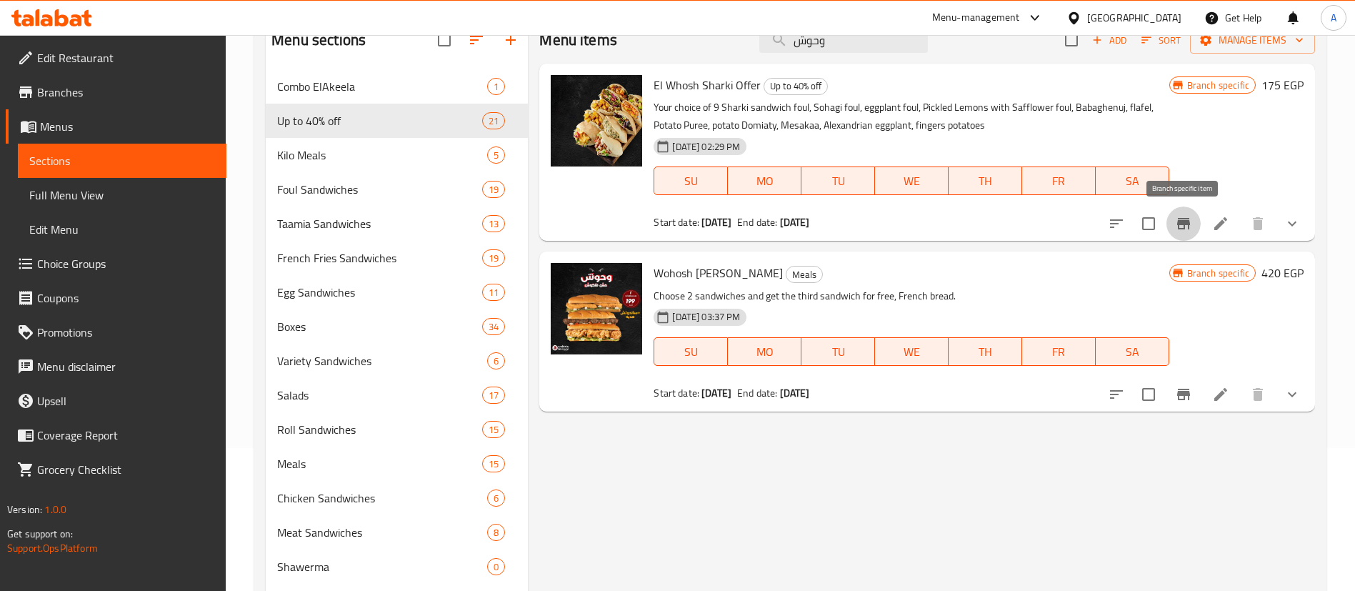
click at [1194, 228] on button "Branch-specific-item" at bounding box center [1183, 223] width 34 height 34
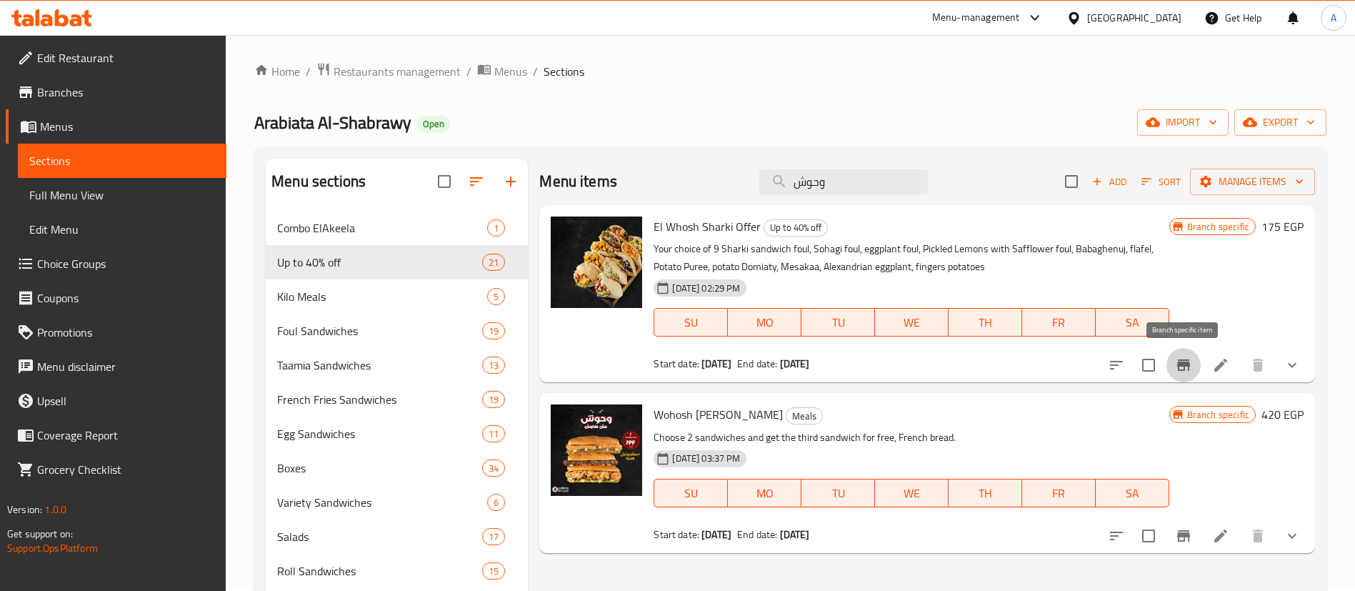
scroll to position [0, 0]
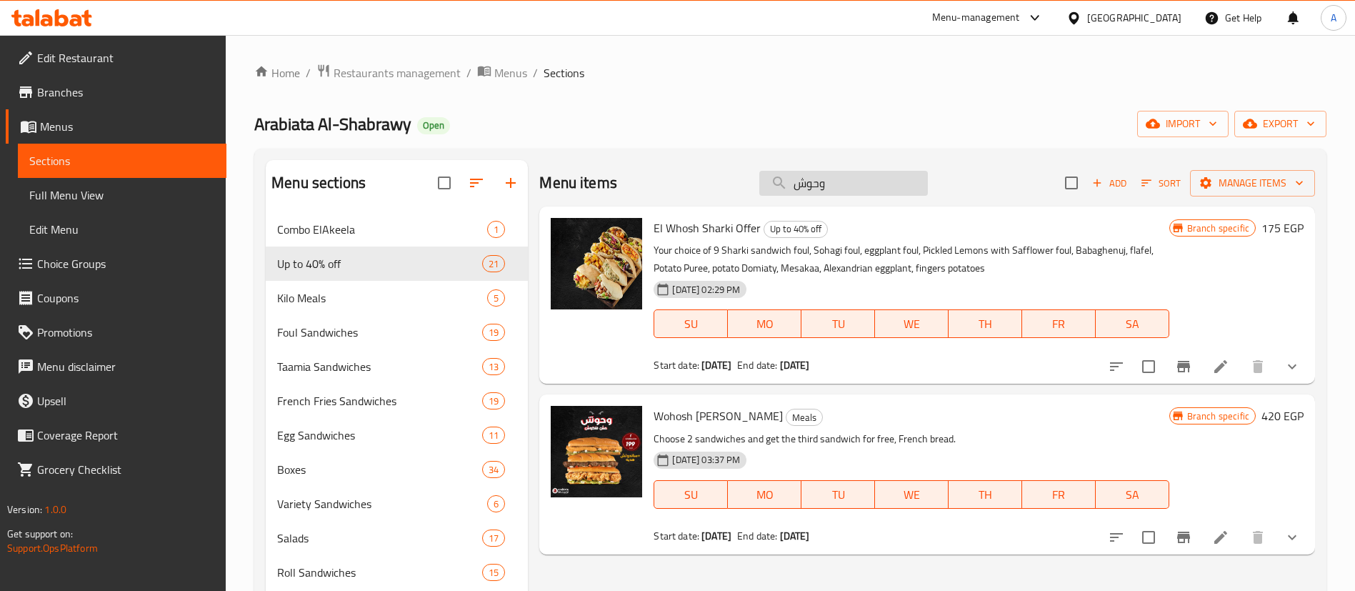
click at [831, 186] on input "وحوش" at bounding box center [843, 183] width 169 height 25
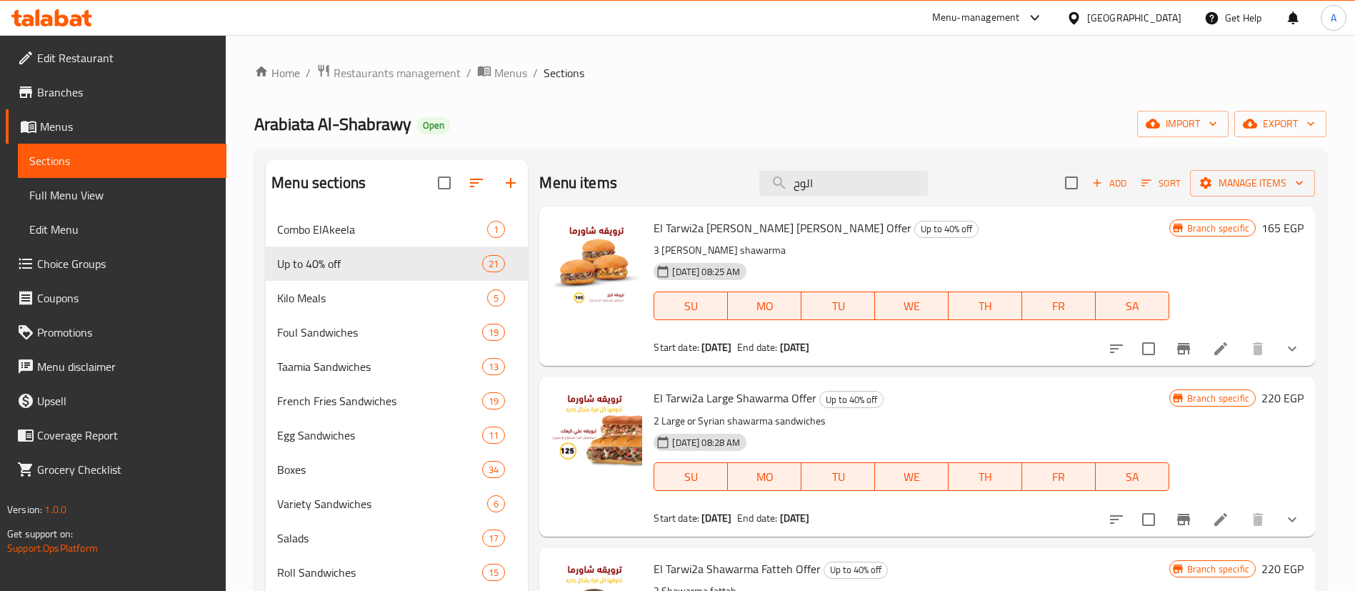
type input "الوحو"
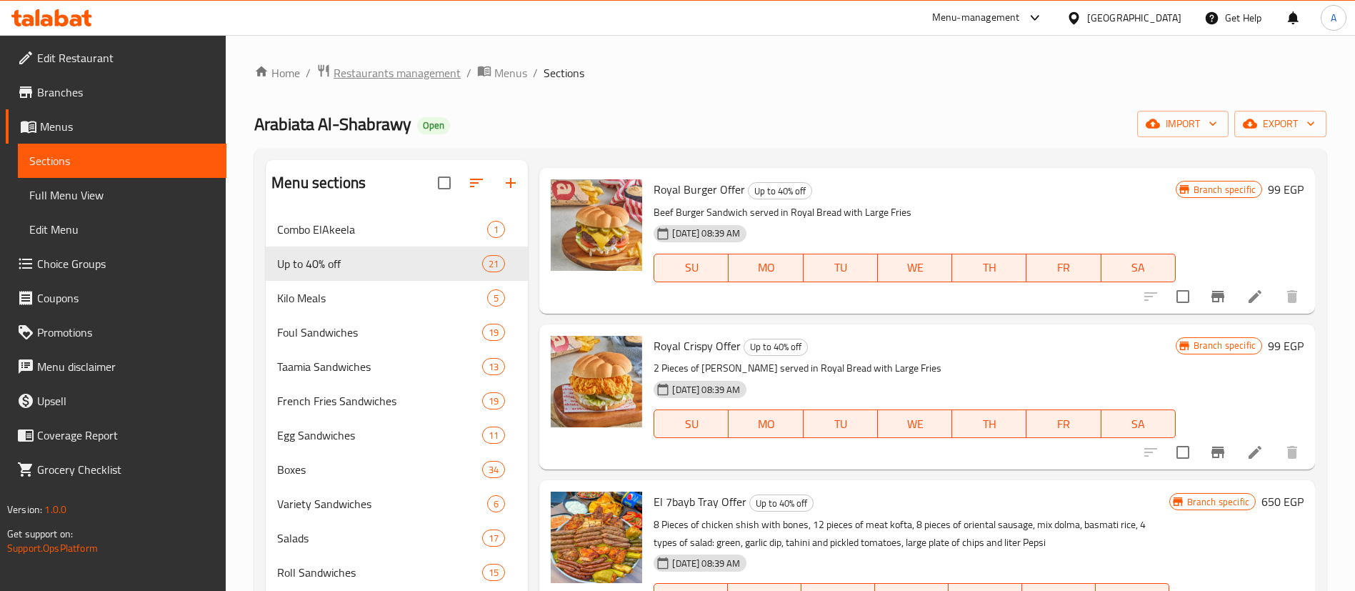
click at [426, 64] on span "Restaurants management" at bounding box center [397, 72] width 127 height 17
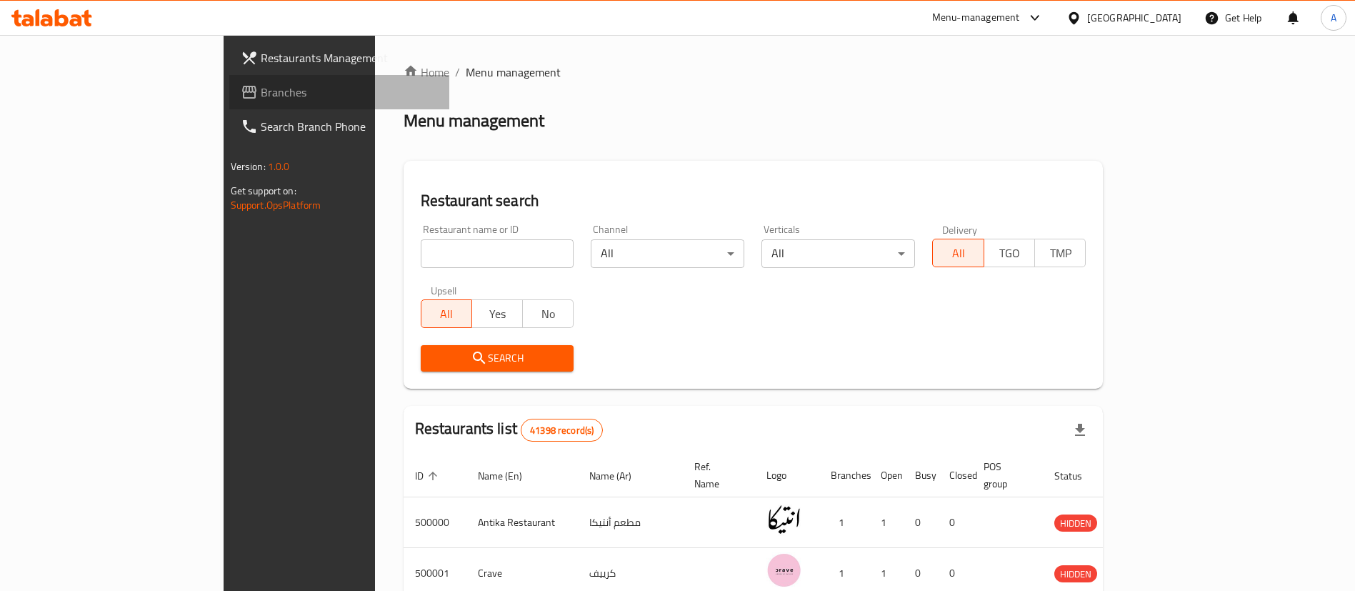
click at [261, 90] on span "Branches" at bounding box center [350, 92] width 178 height 17
